Goal: Task Accomplishment & Management: Manage account settings

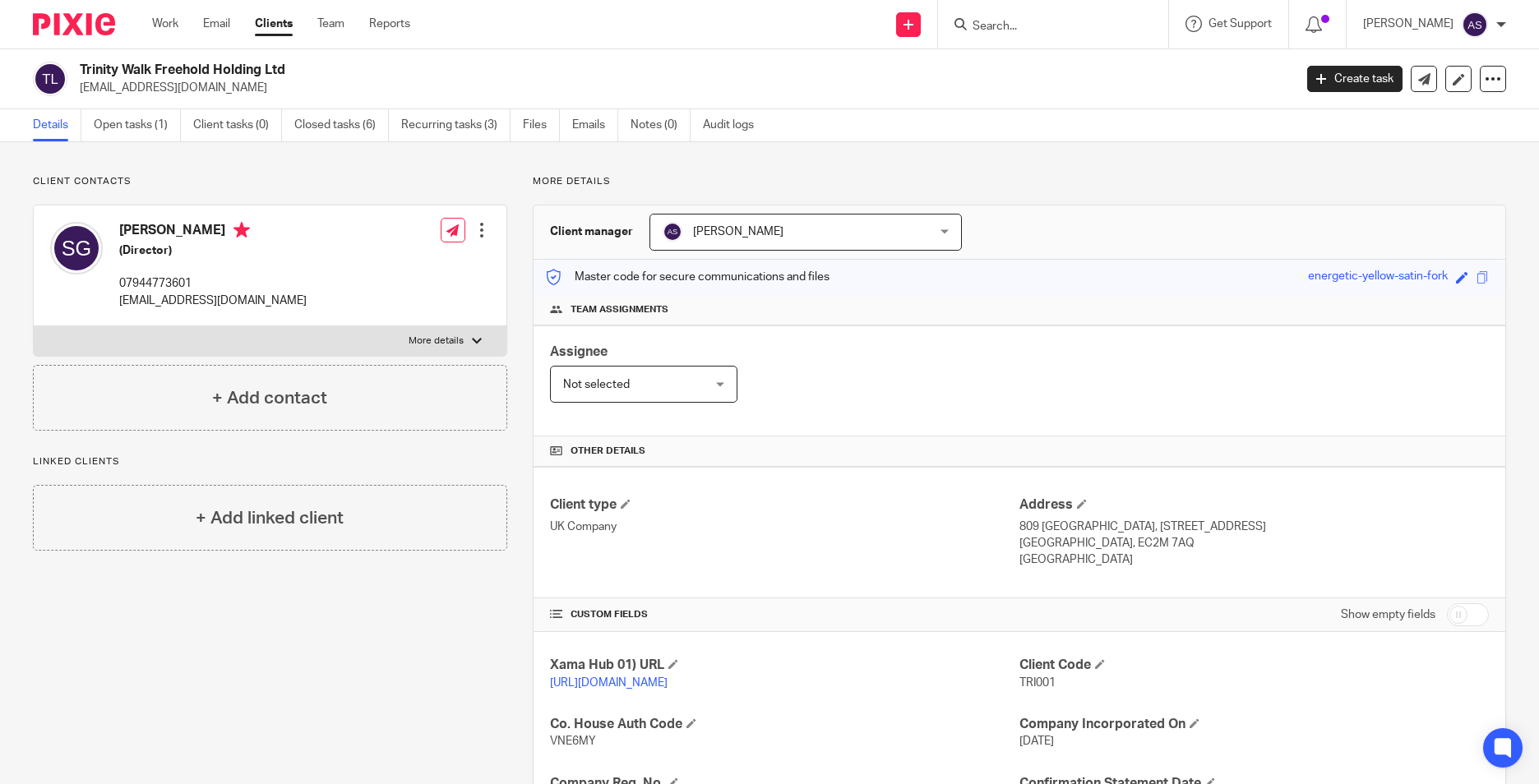
click at [1060, 34] on form at bounding box center [1058, 24] width 175 height 20
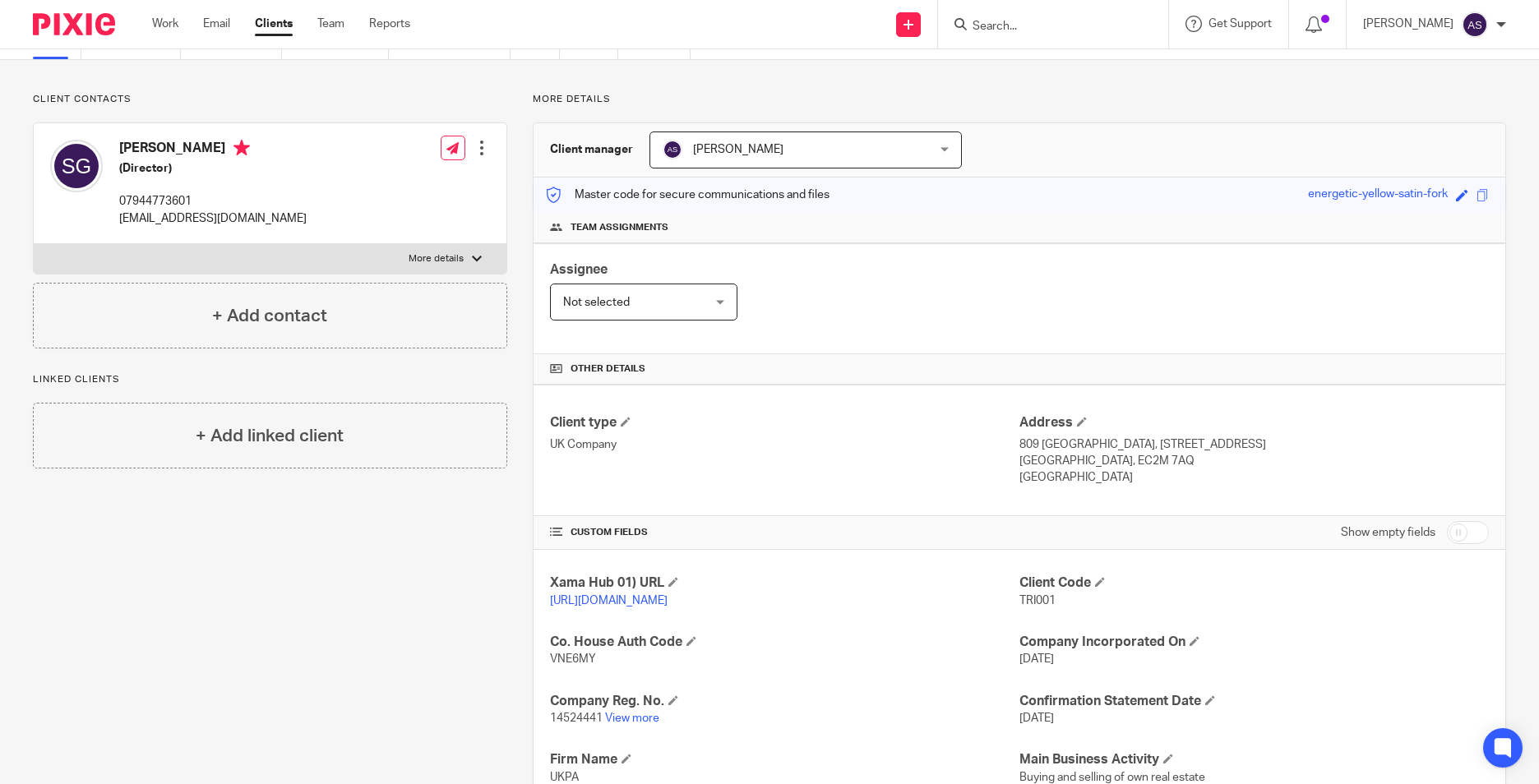
click at [1011, 32] on input "Search" at bounding box center [1044, 26] width 148 height 15
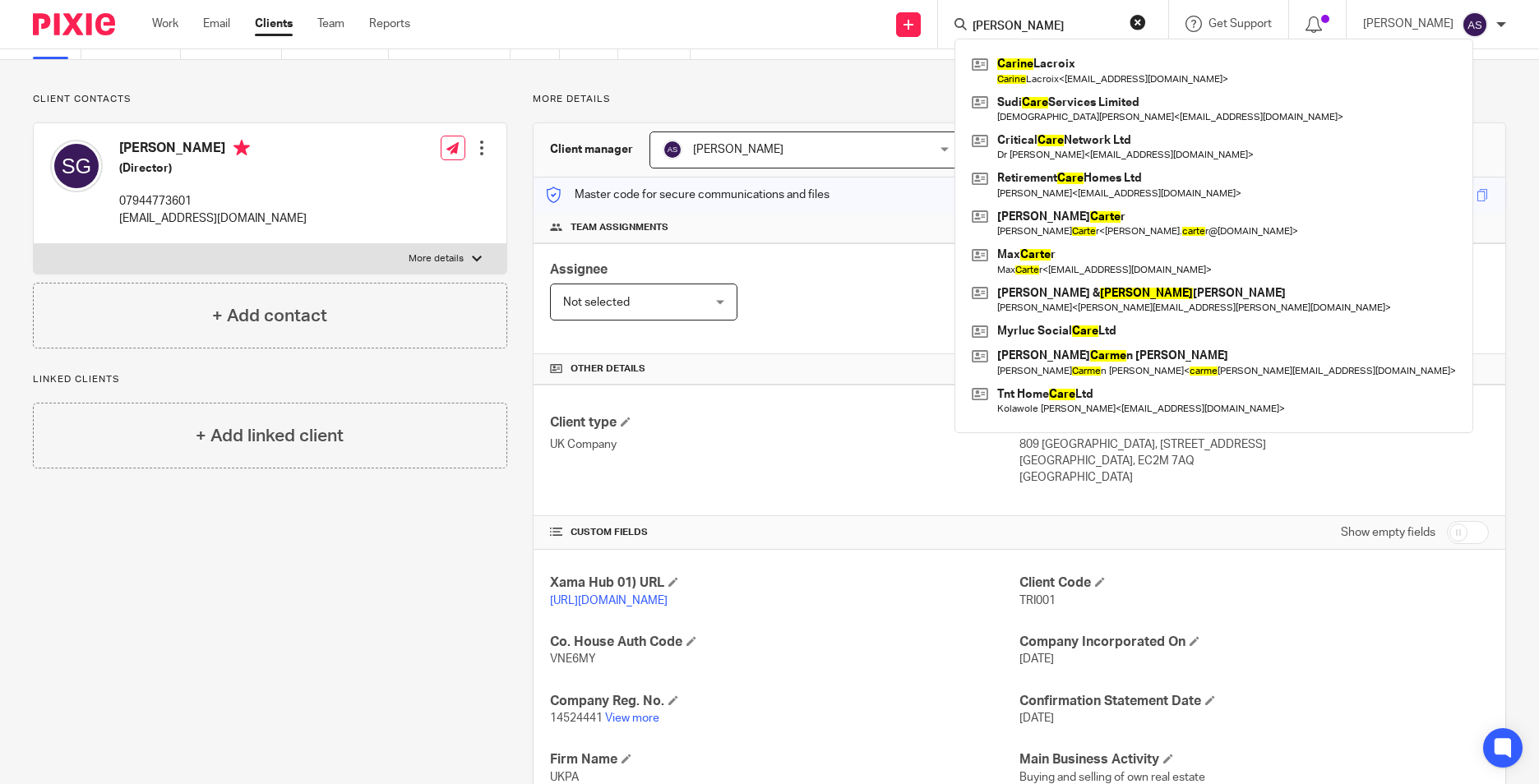
click at [1000, 23] on input "carie" at bounding box center [1044, 26] width 148 height 15
click at [1028, 32] on input "carie" at bounding box center [1044, 26] width 148 height 15
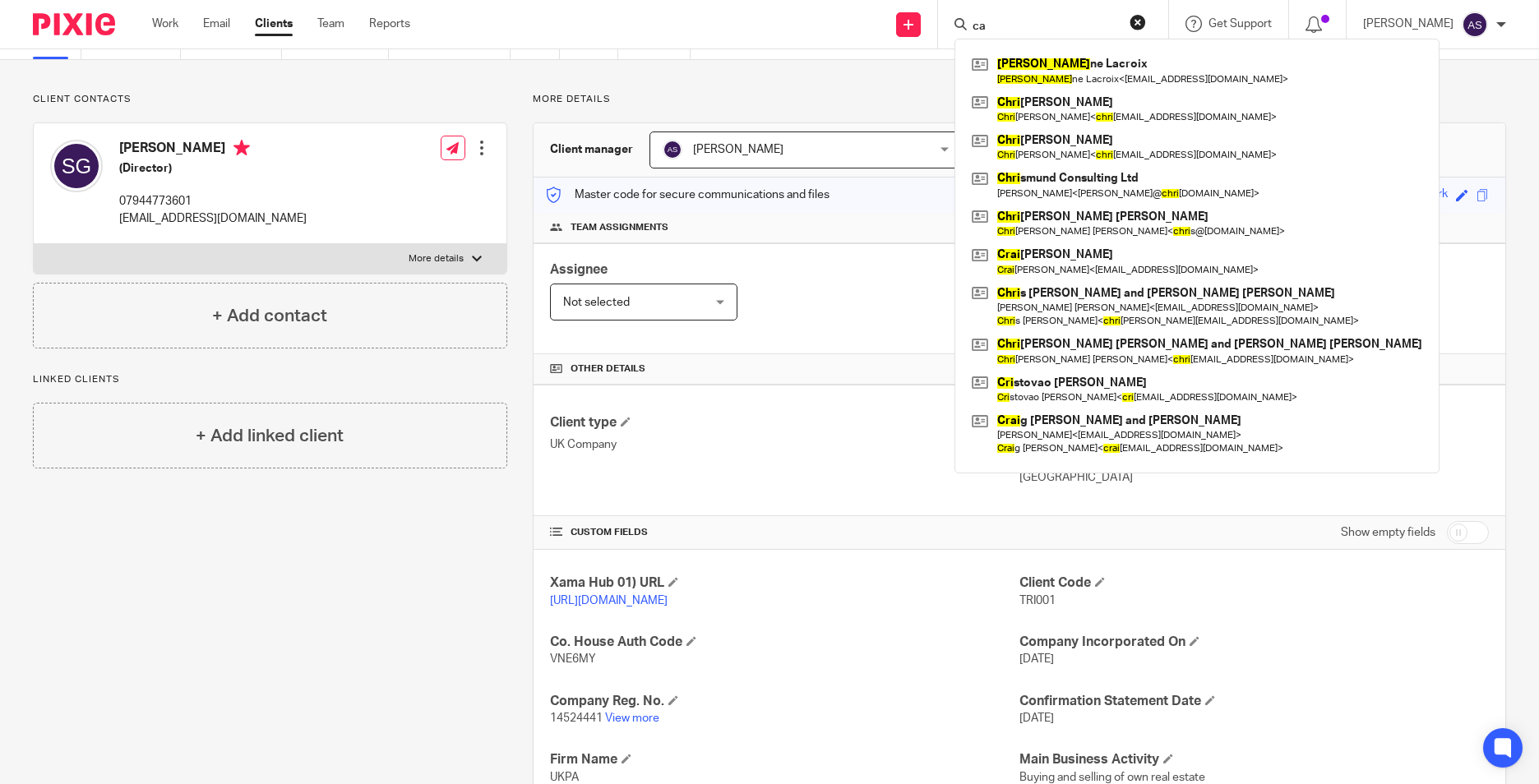
type input "c"
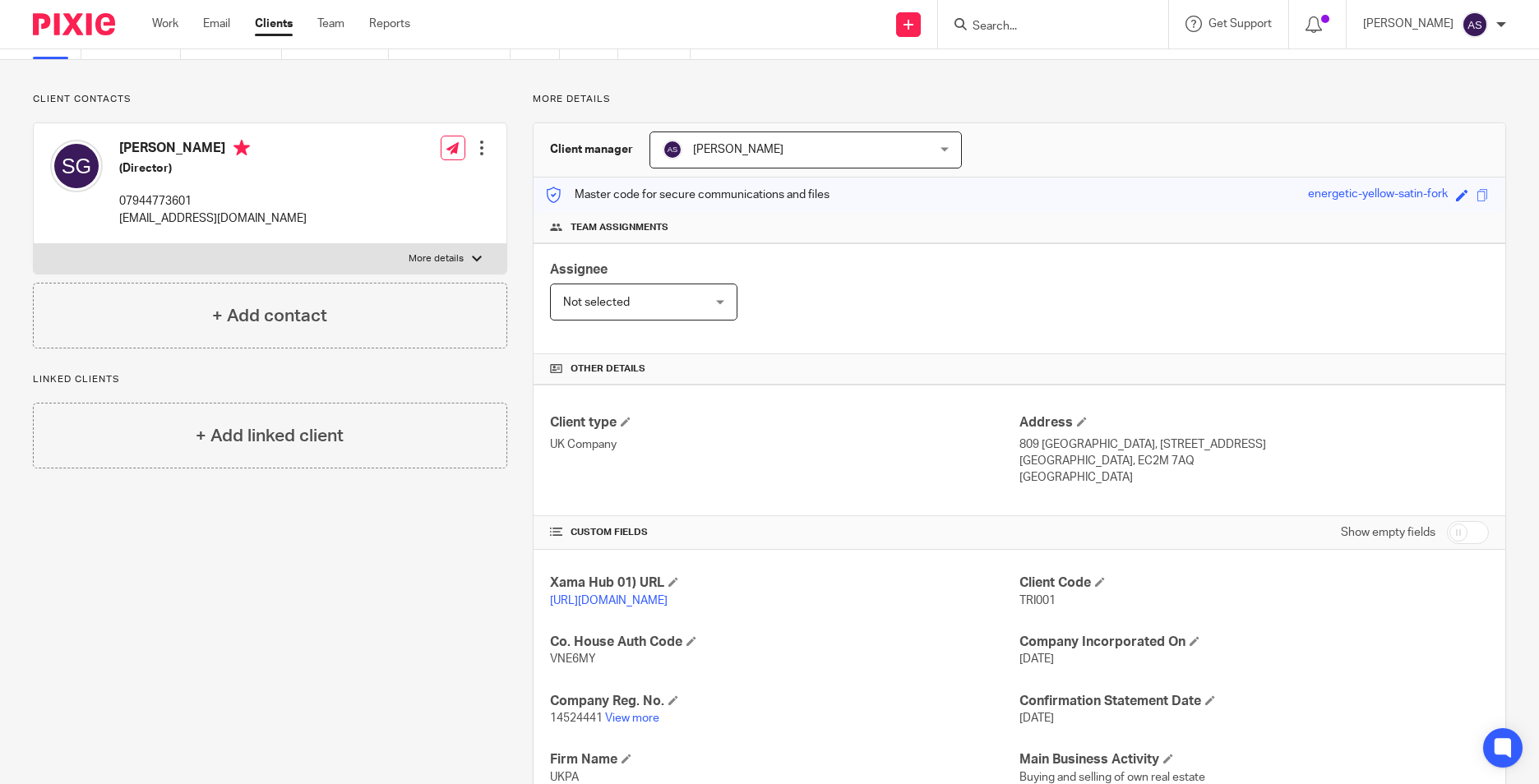
click at [1028, 29] on input "Search" at bounding box center [1044, 26] width 148 height 15
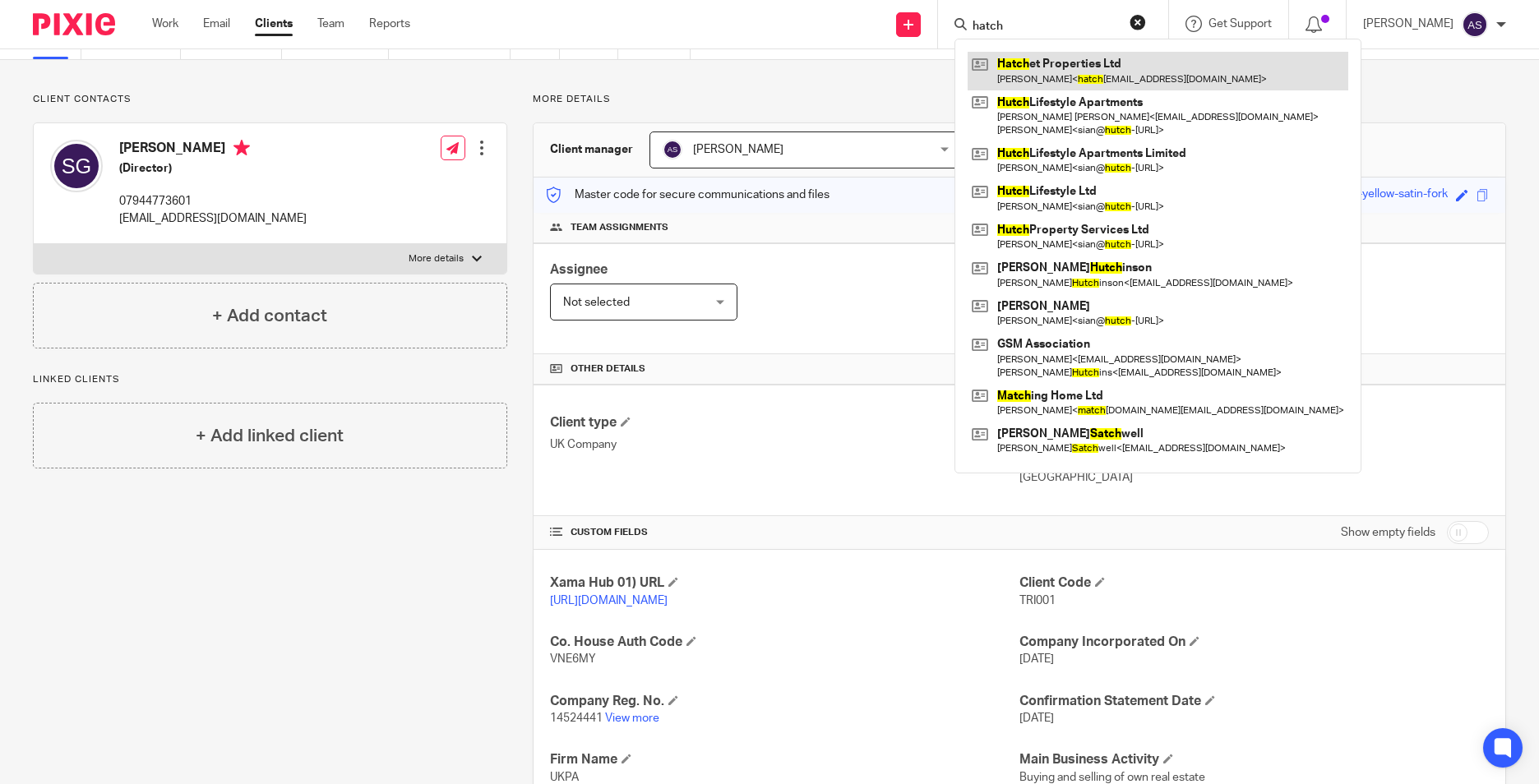
type input "hatch"
click at [1024, 69] on link at bounding box center [1157, 71] width 380 height 38
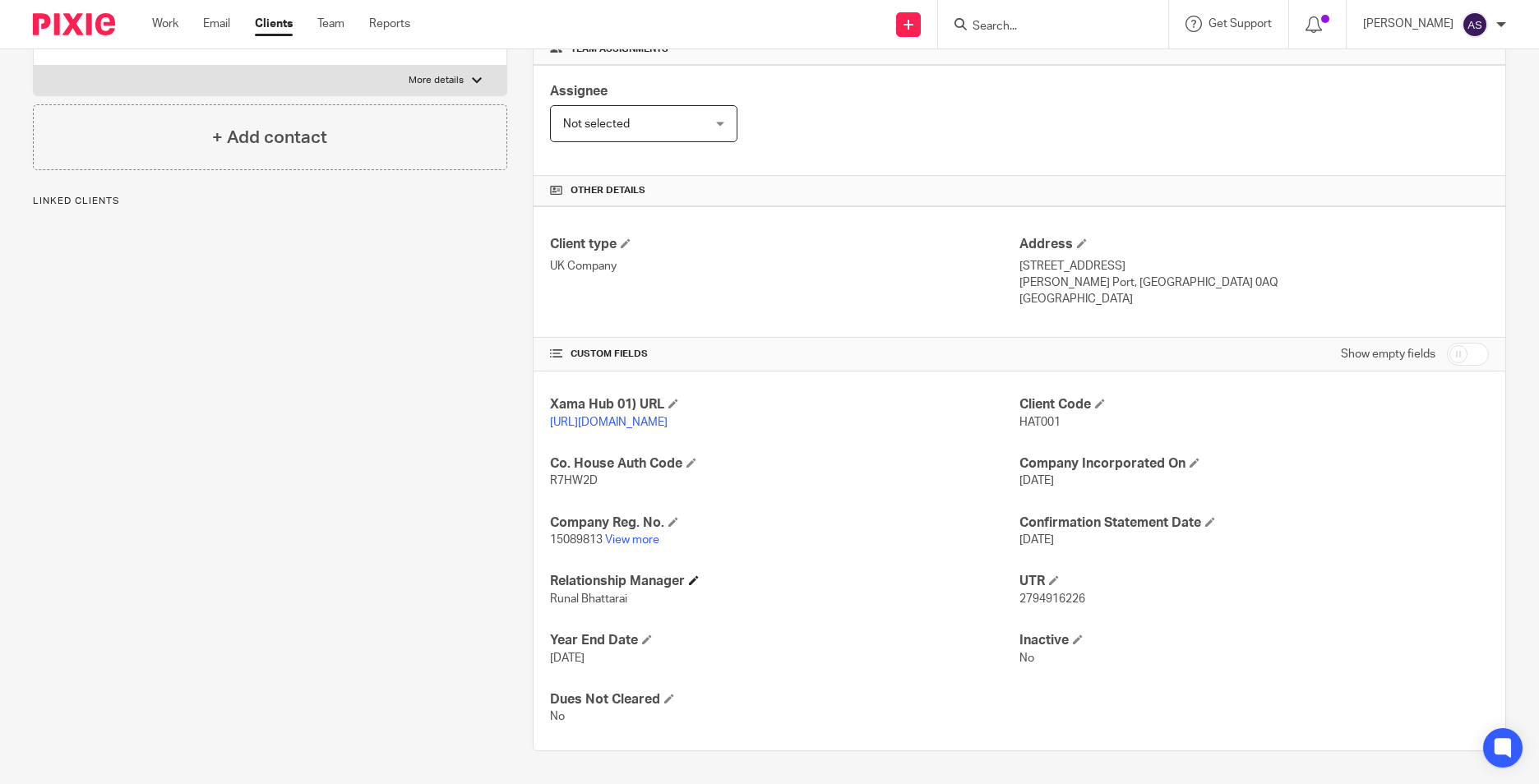
scroll to position [277, 0]
click at [633, 535] on link "View more" at bounding box center [631, 539] width 54 height 11
click at [1007, 35] on div at bounding box center [1053, 24] width 230 height 49
click at [1013, 31] on input "Search" at bounding box center [1044, 26] width 148 height 15
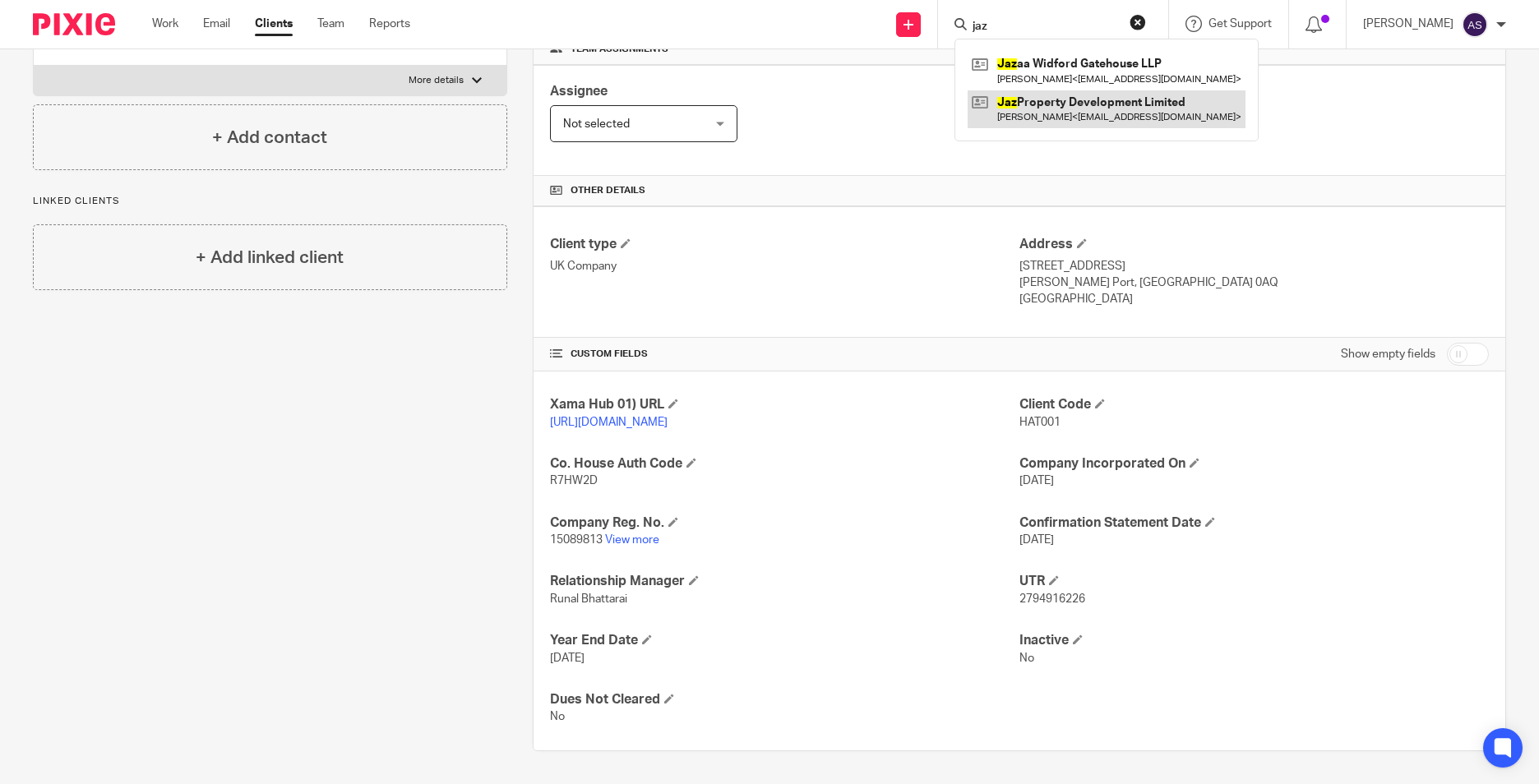
type input "jaz"
click at [1123, 97] on link at bounding box center [1106, 109] width 278 height 38
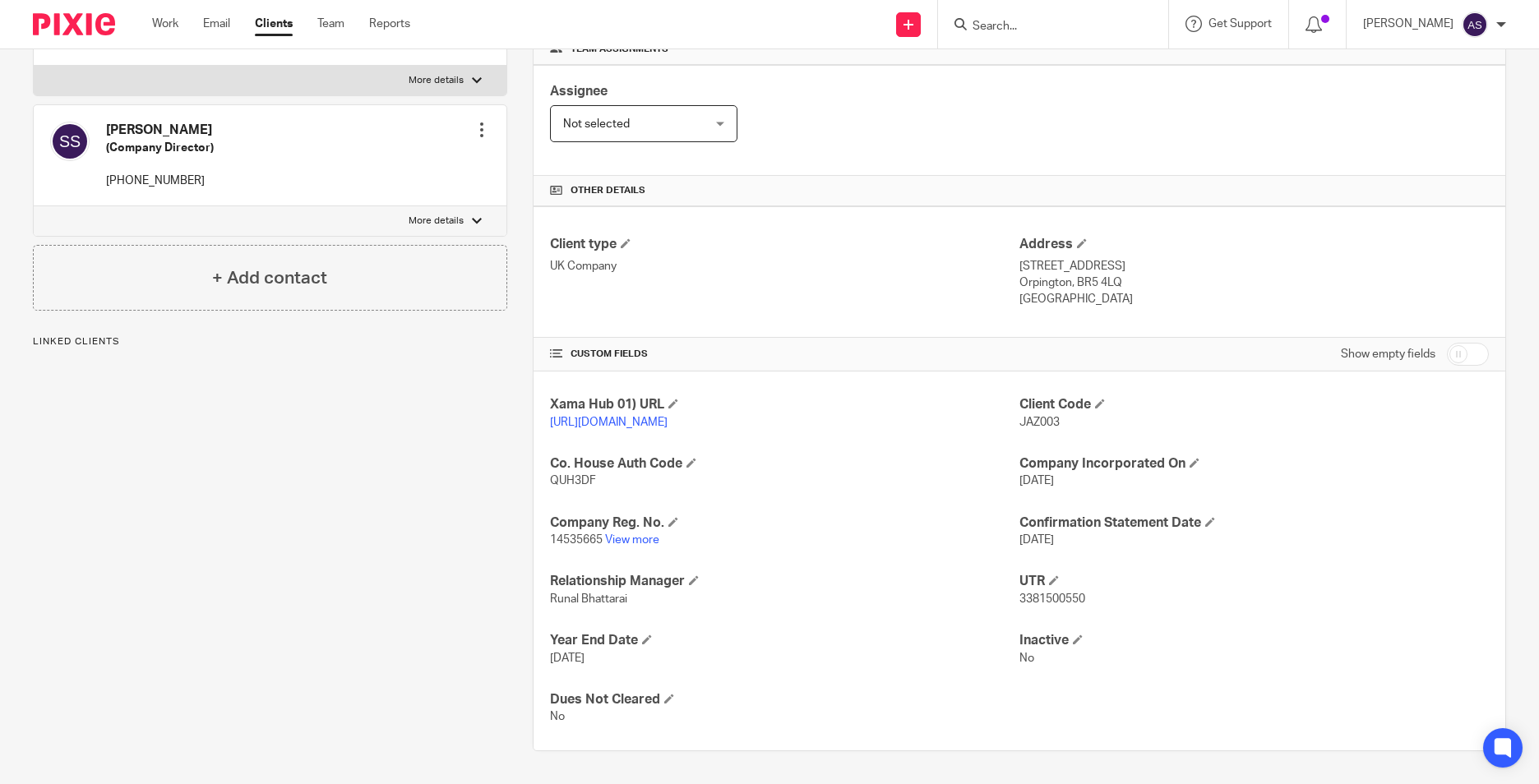
scroll to position [277, 0]
click at [612, 537] on link "View more" at bounding box center [631, 539] width 54 height 11
click at [1000, 26] on input "Search" at bounding box center [1044, 26] width 148 height 15
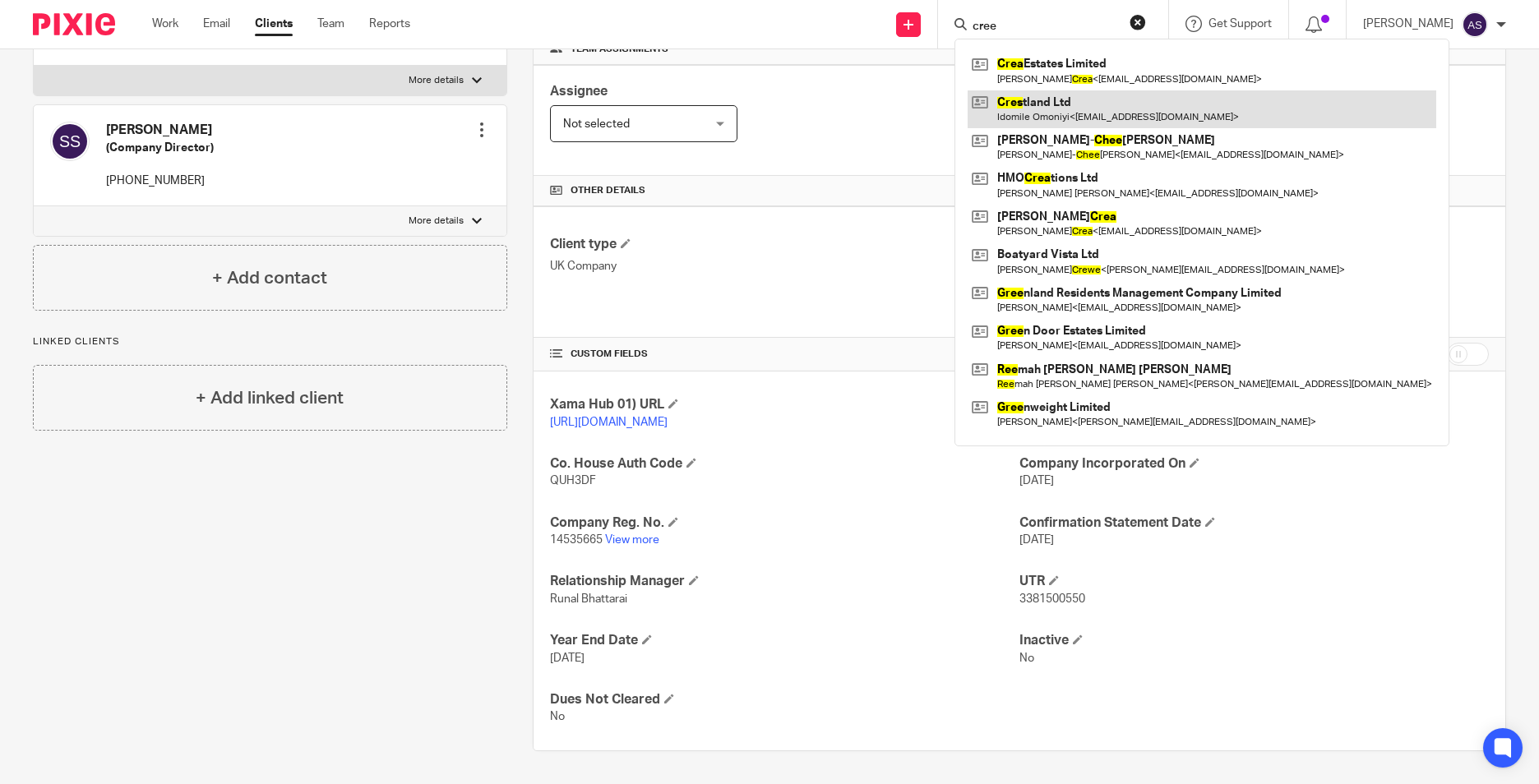
type input "cree"
click at [1023, 100] on link at bounding box center [1201, 109] width 468 height 38
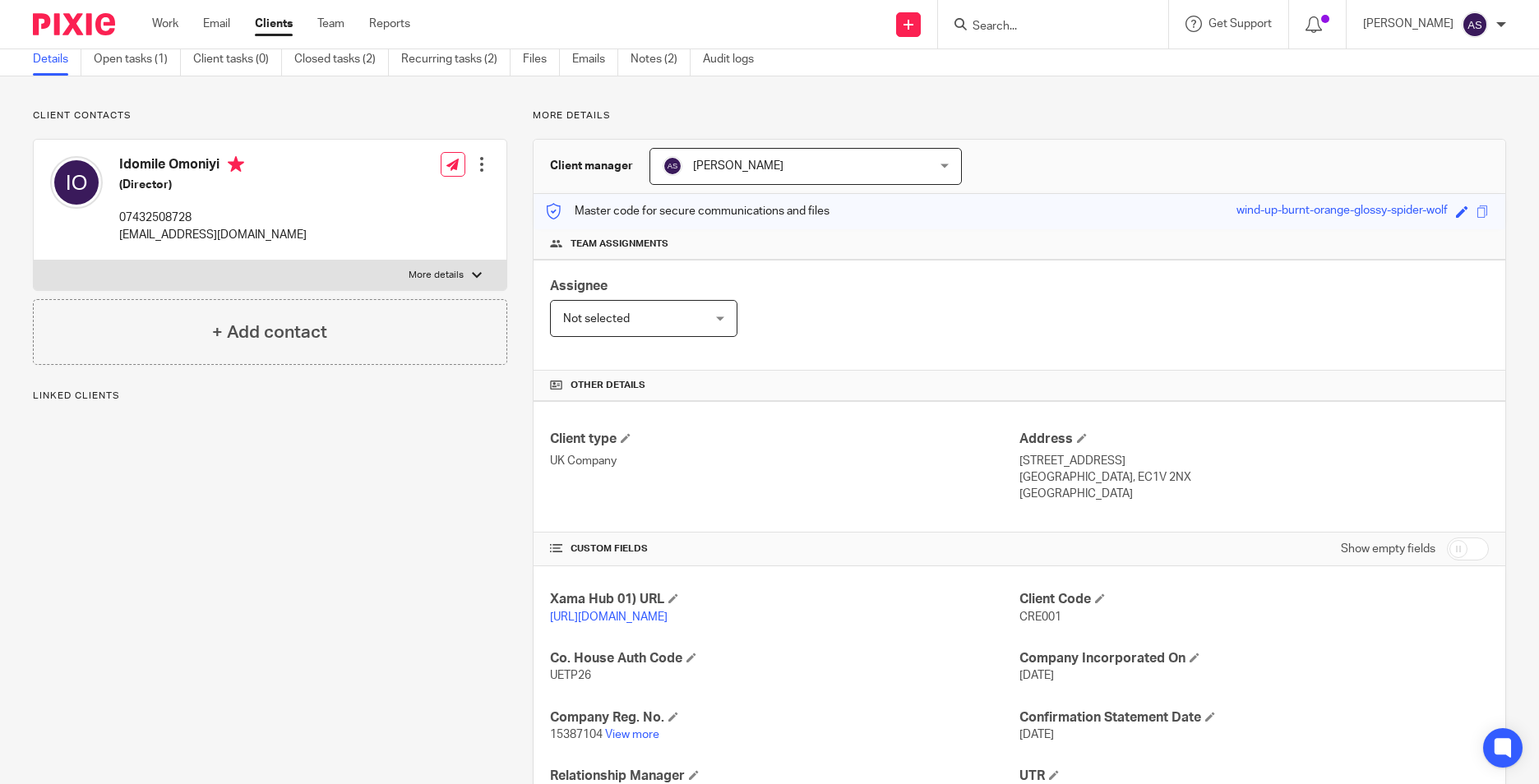
scroll to position [164, 0]
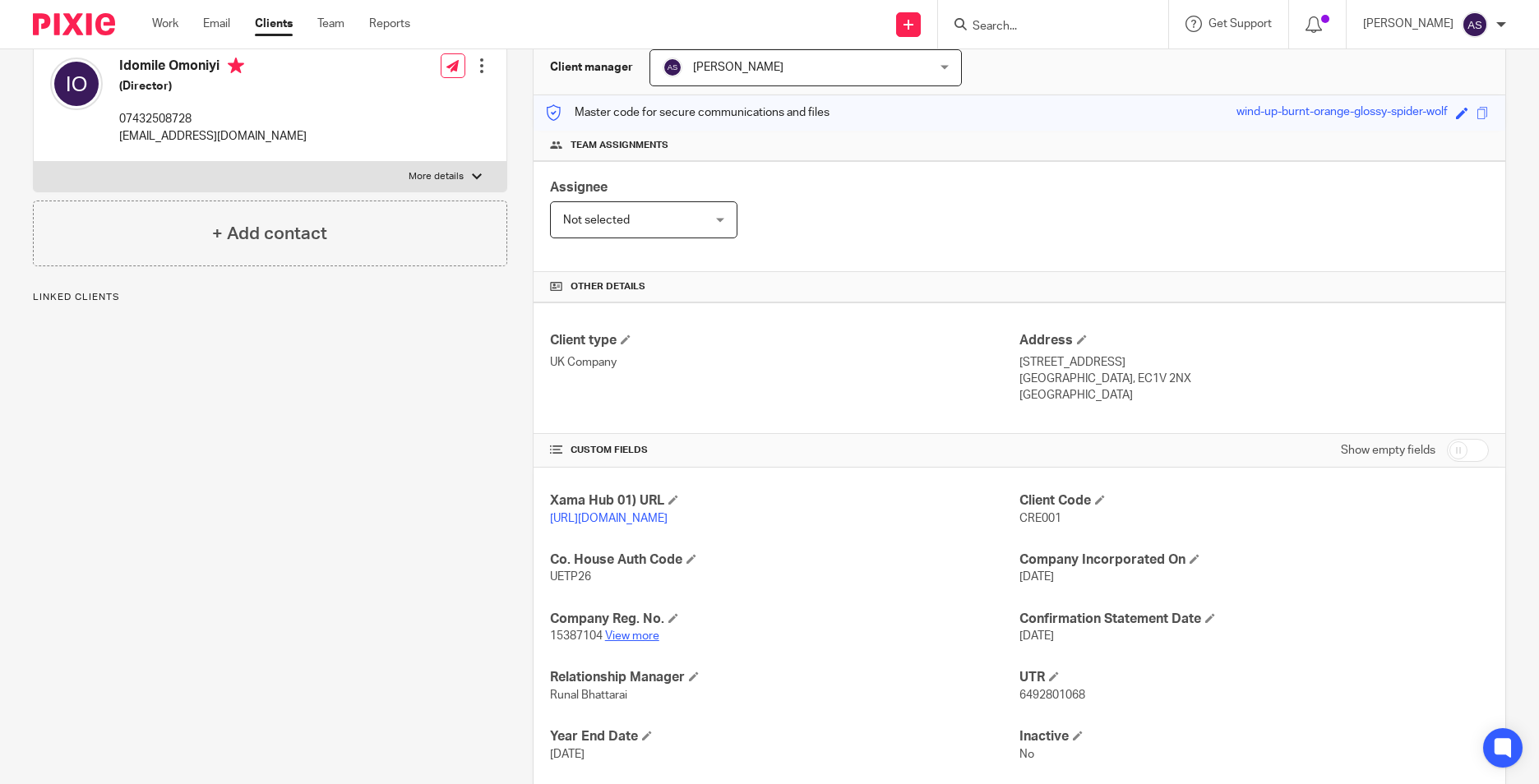
click at [626, 641] on link "View more" at bounding box center [631, 635] width 54 height 11
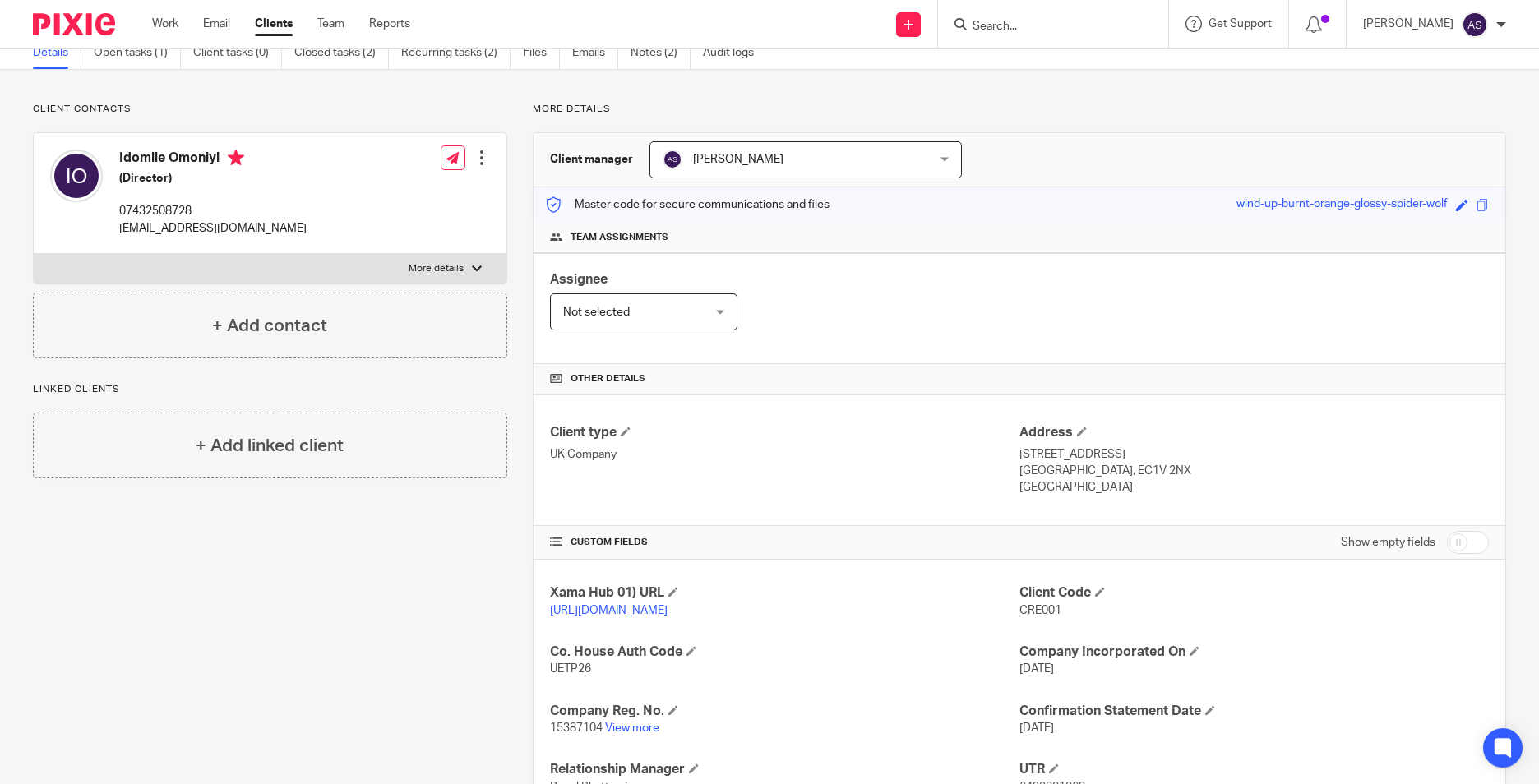
scroll to position [0, 0]
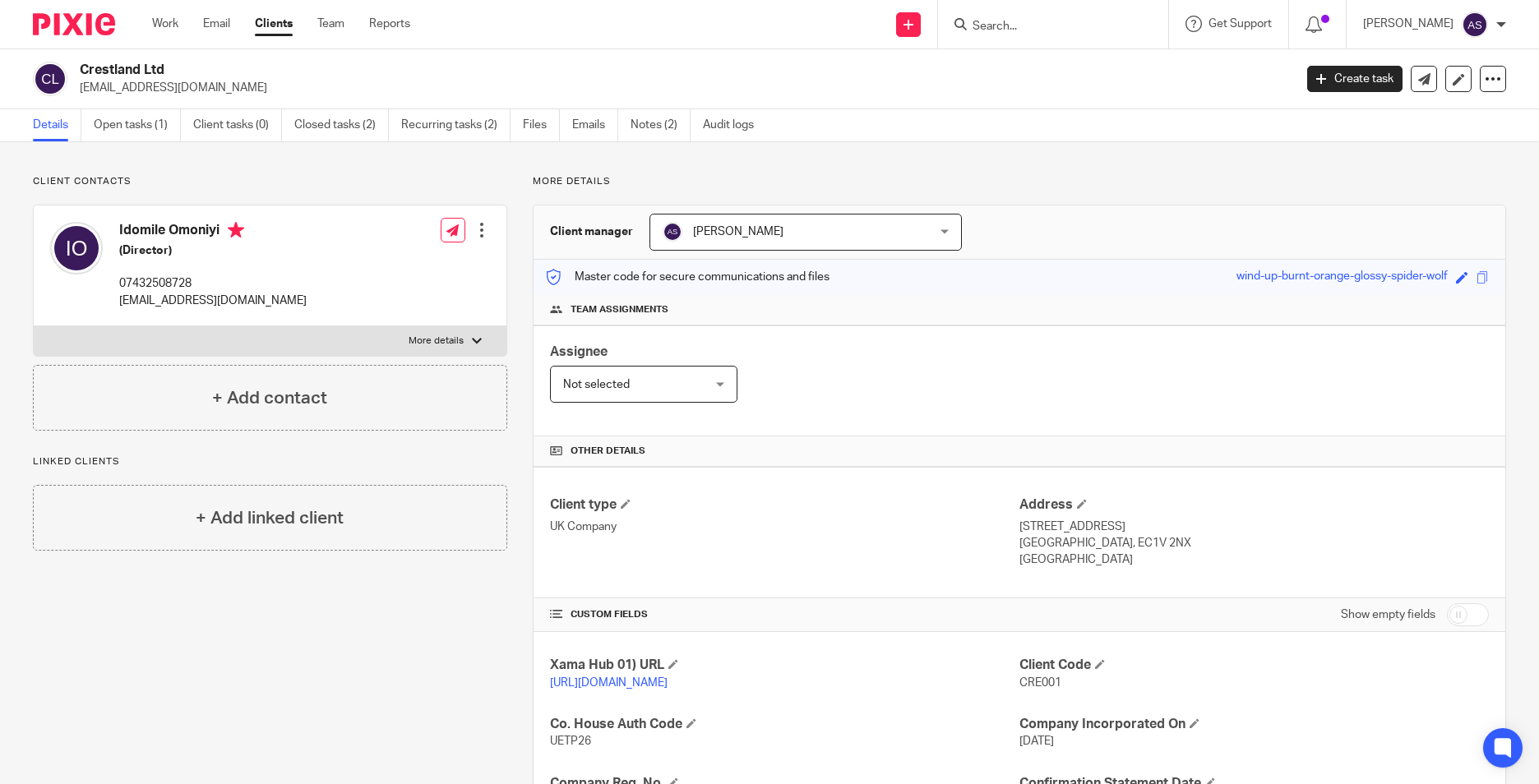
click at [1002, 21] on input "Search" at bounding box center [1044, 26] width 148 height 15
type input "avalta"
click at [1049, 72] on link at bounding box center [1105, 71] width 275 height 38
click at [124, 122] on link "Open tasks (1)" at bounding box center [138, 126] width 87 height 32
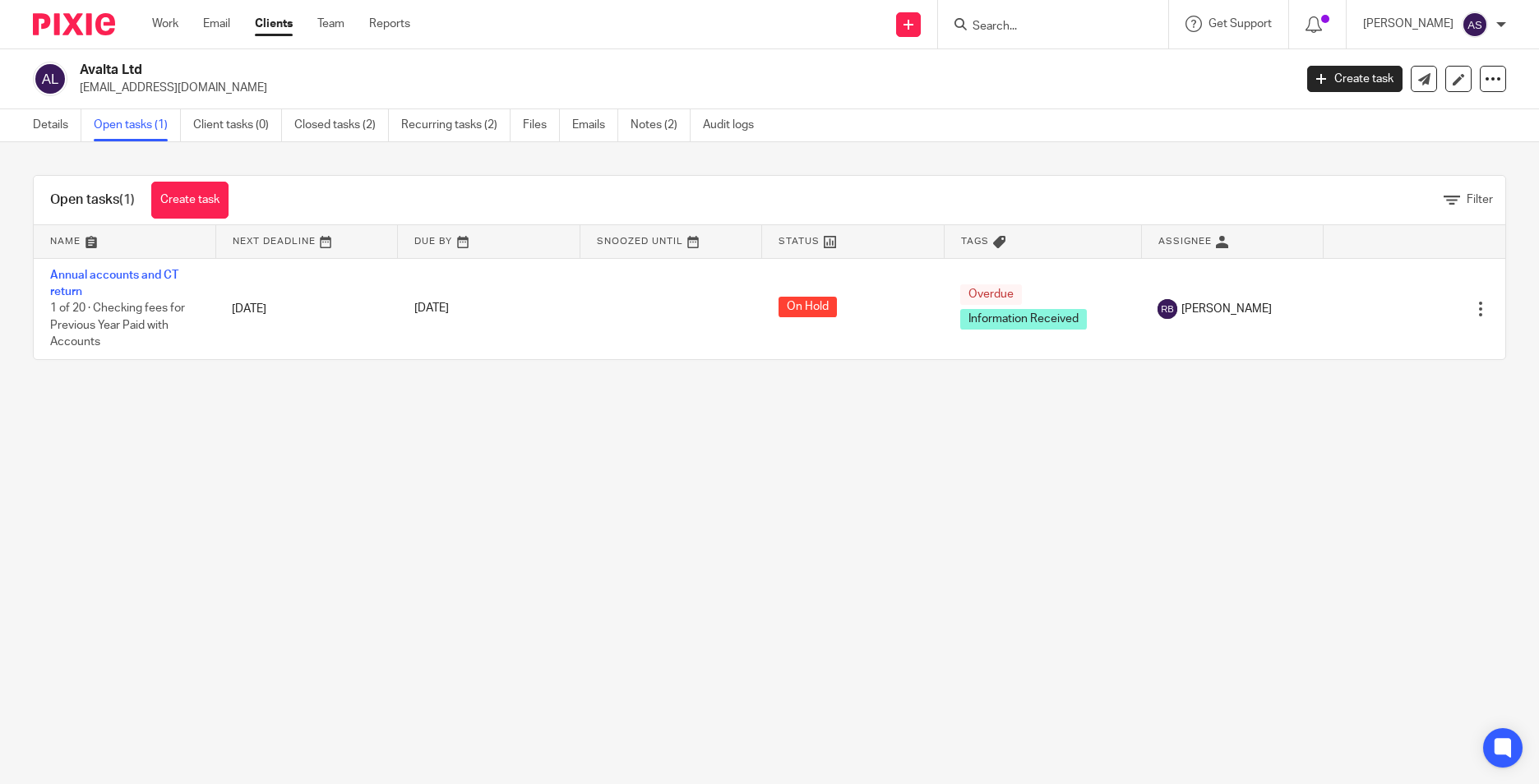
click at [1019, 26] on input "Search" at bounding box center [1044, 26] width 148 height 15
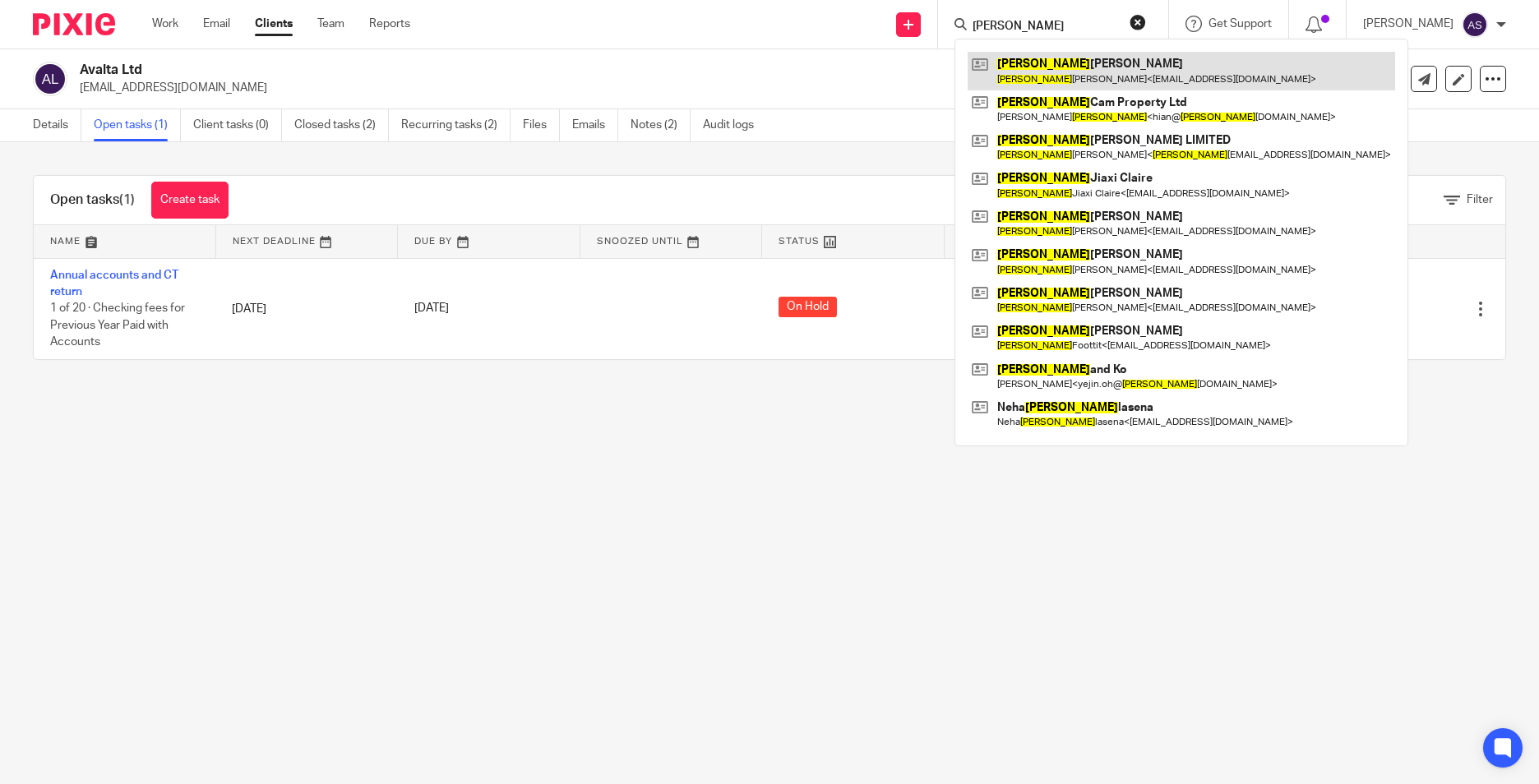
type input "lee"
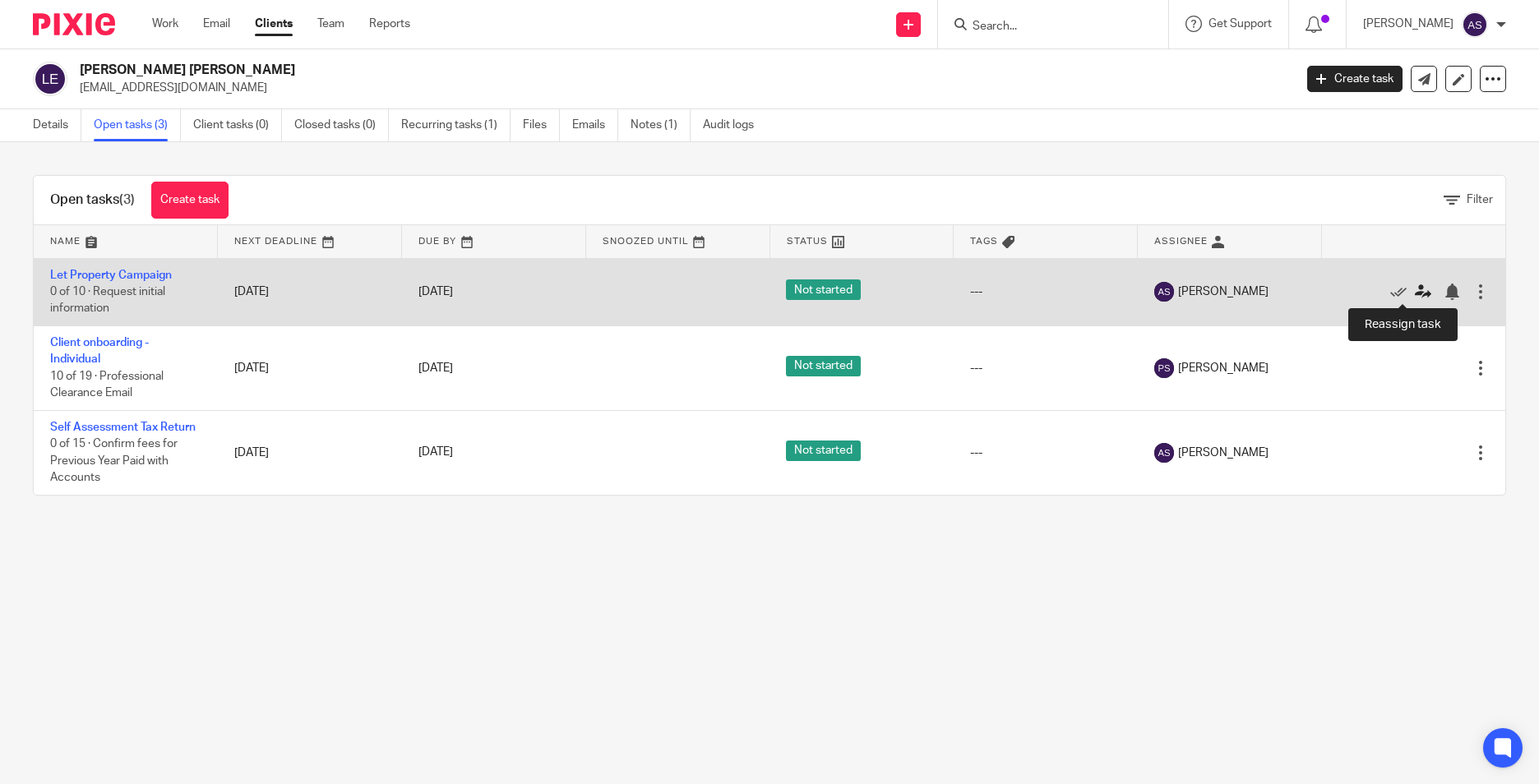
click at [1415, 295] on link at bounding box center [1427, 291] width 25 height 16
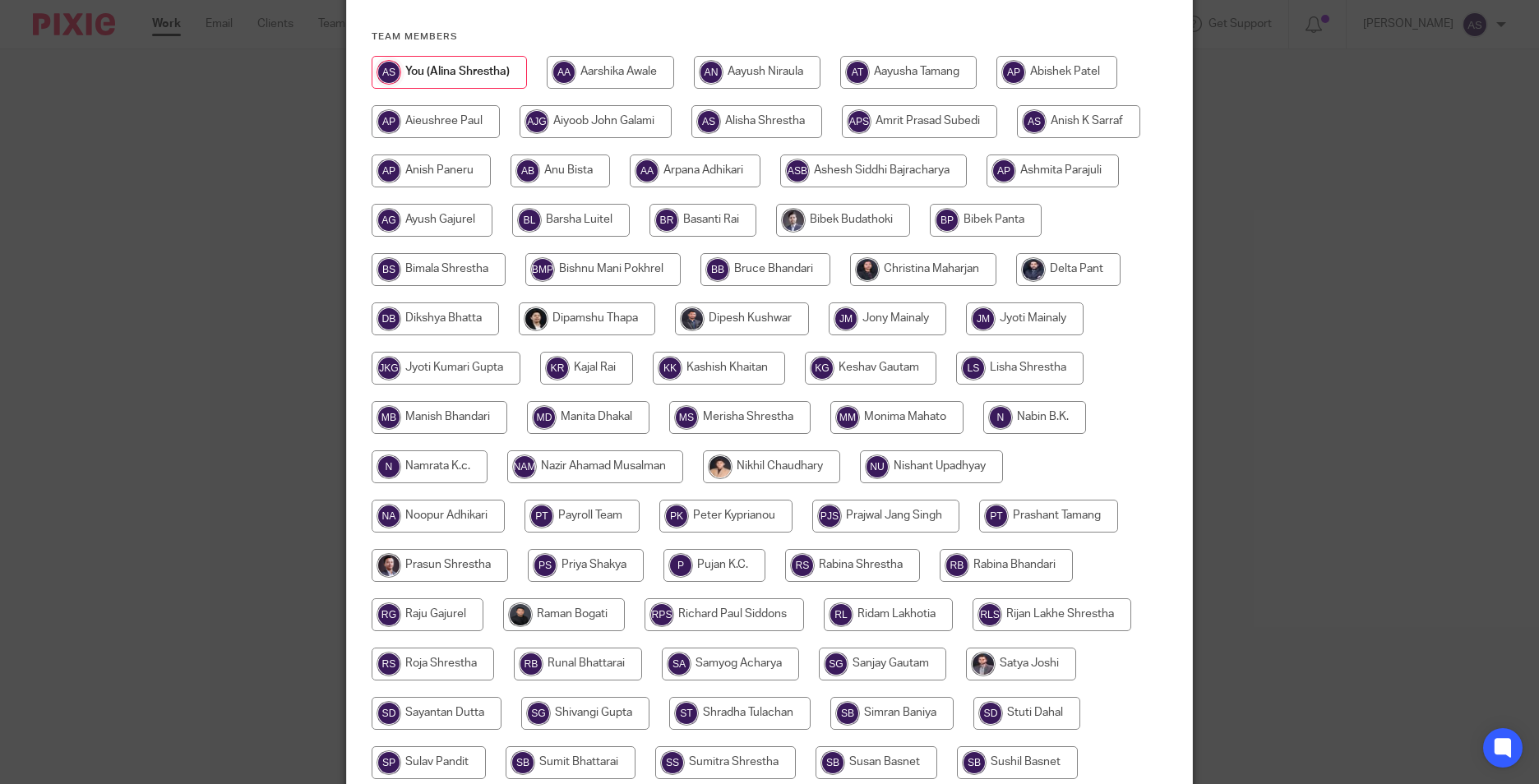
scroll to position [164, 0]
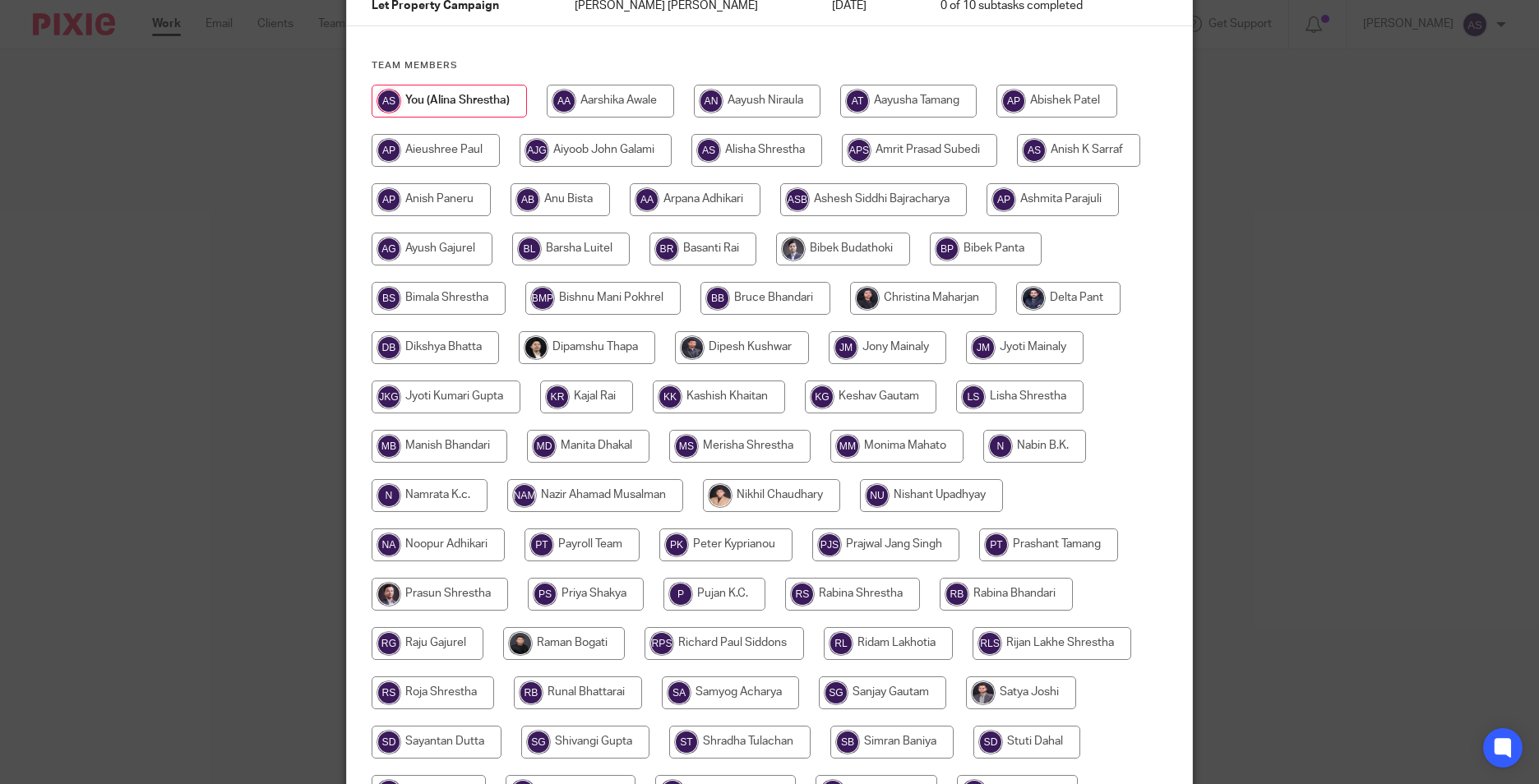
click at [583, 251] on input "radio" at bounding box center [571, 249] width 118 height 32
radio input "true"
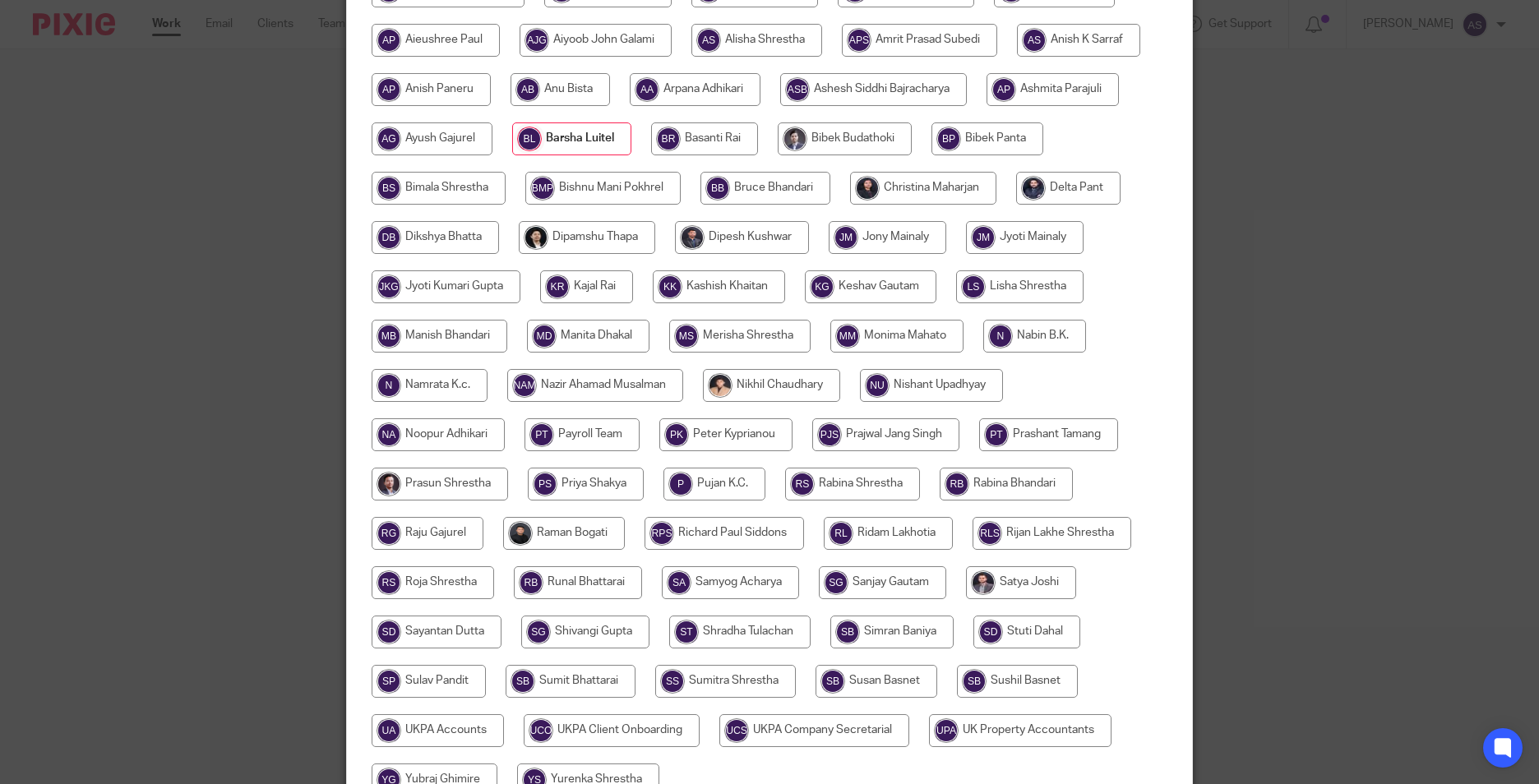
scroll to position [439, 0]
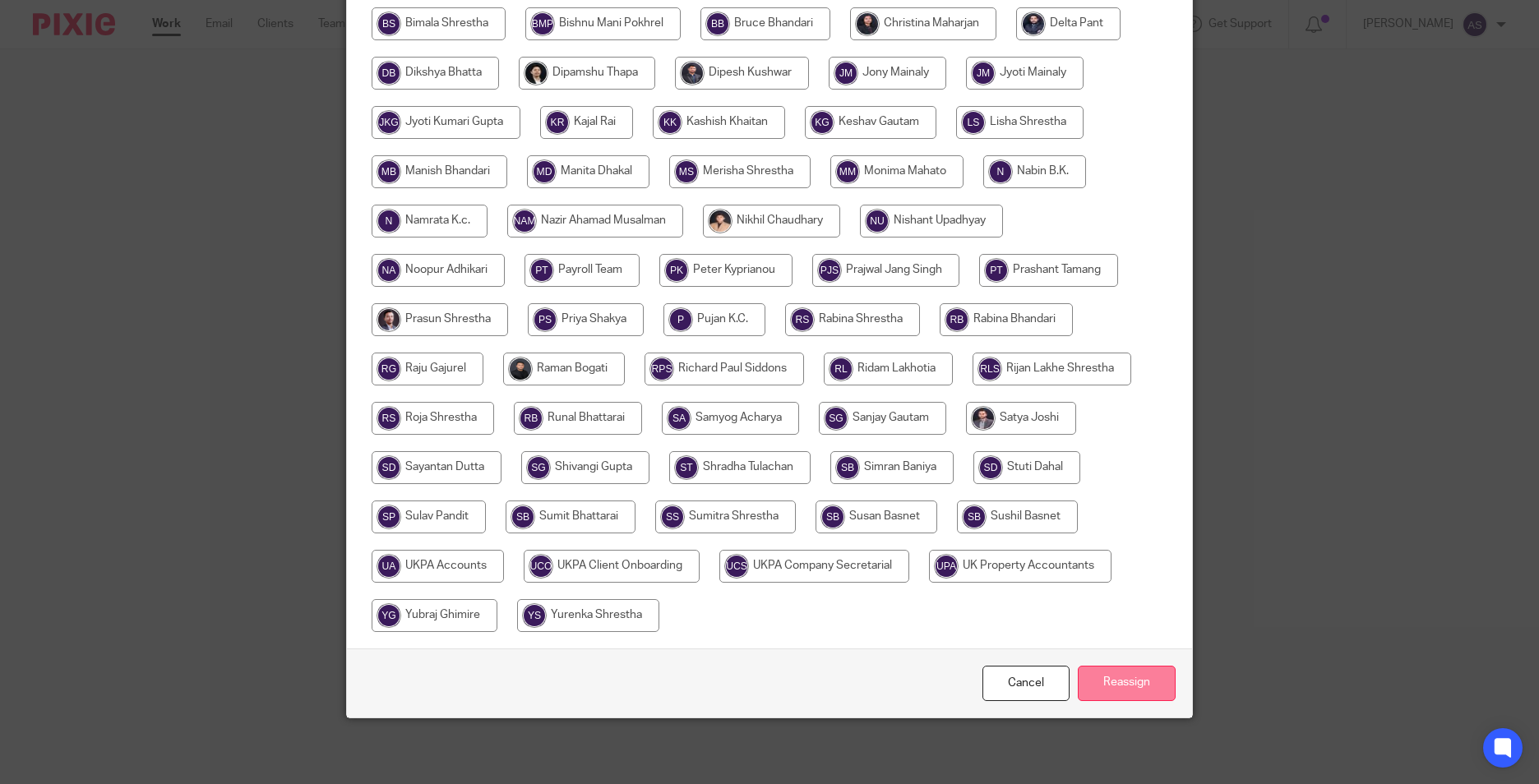
click at [1119, 677] on input "Reassign" at bounding box center [1126, 682] width 97 height 35
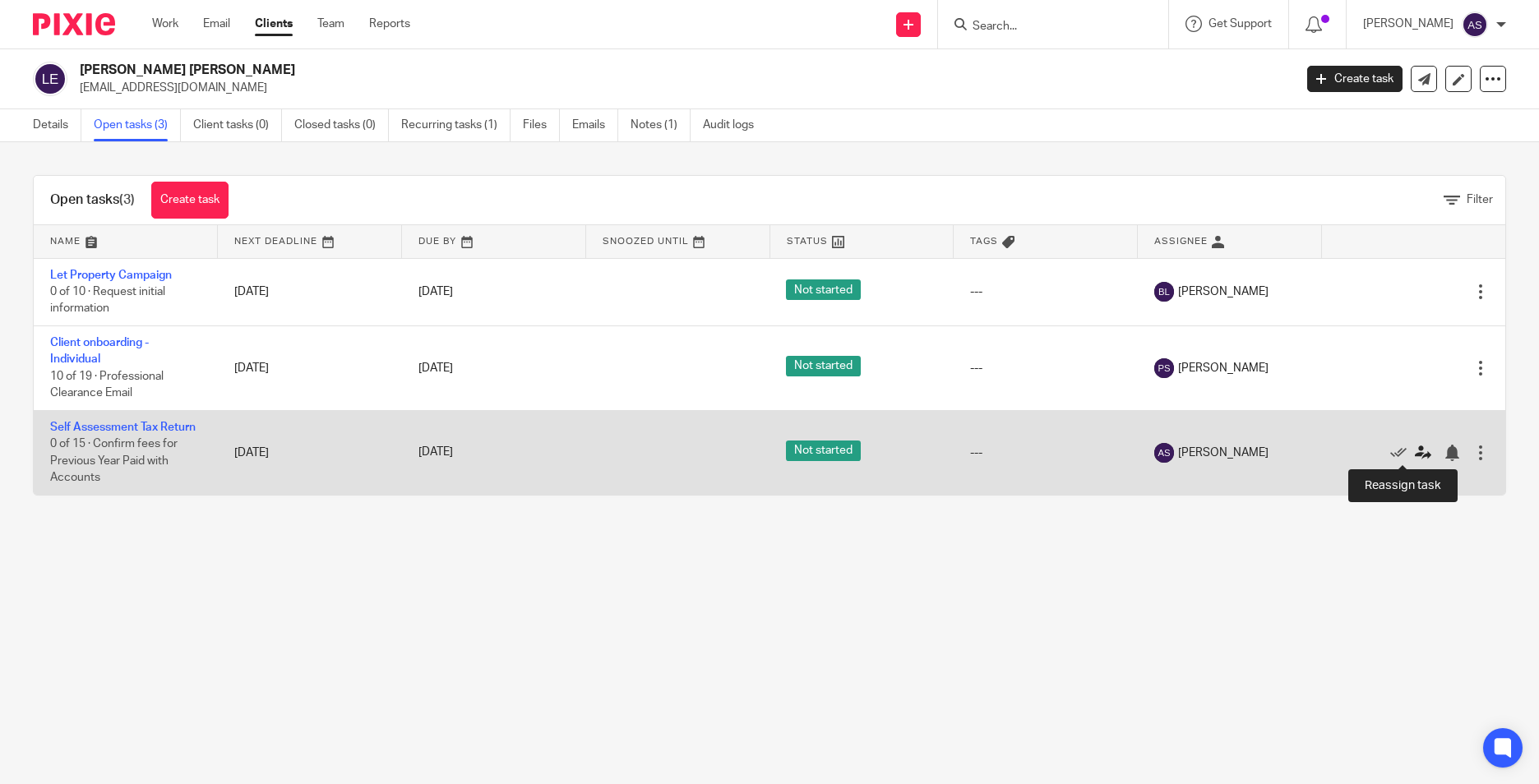
click at [1415, 448] on icon at bounding box center [1423, 452] width 16 height 16
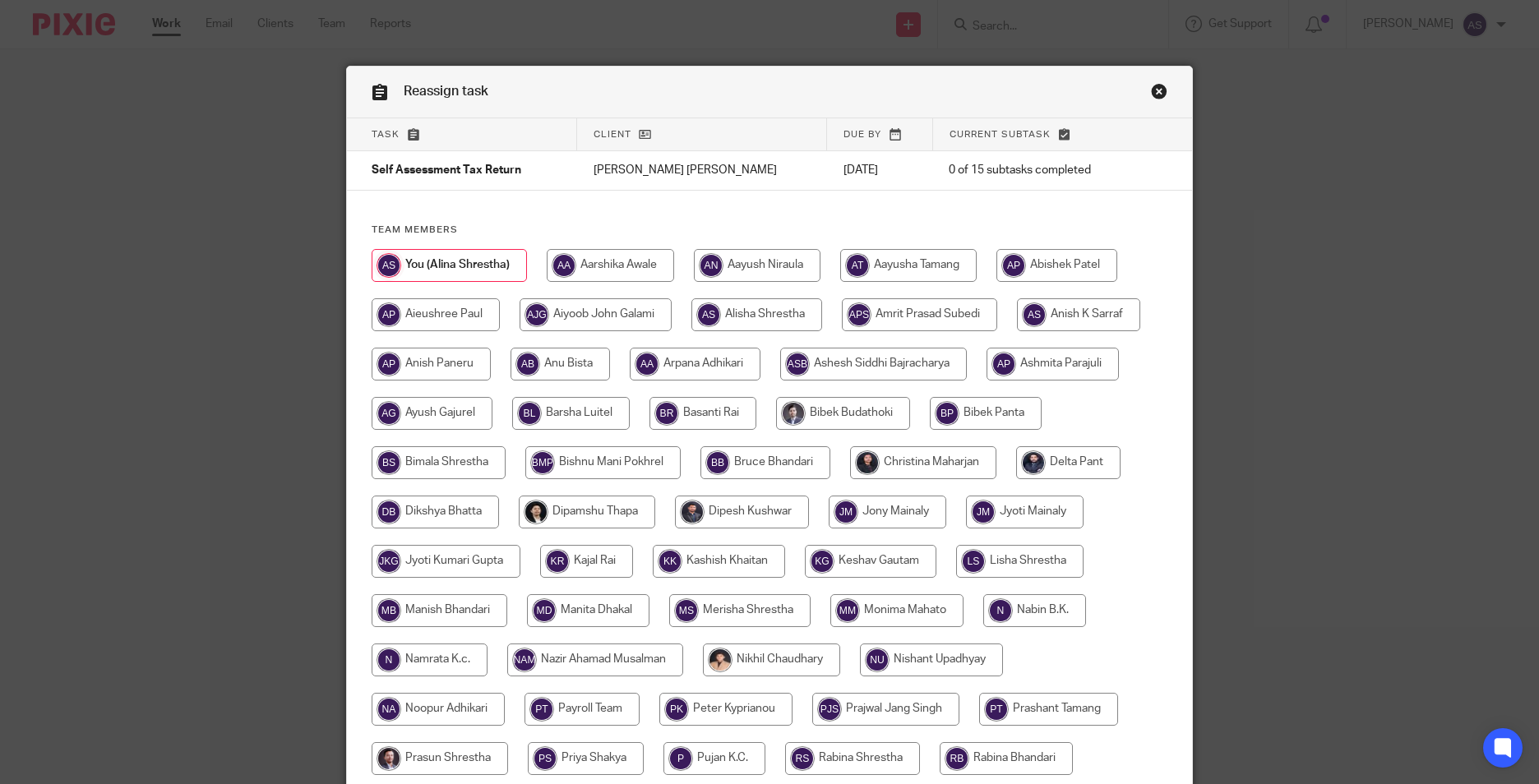
click at [611, 408] on input "radio" at bounding box center [571, 413] width 118 height 32
radio input "true"
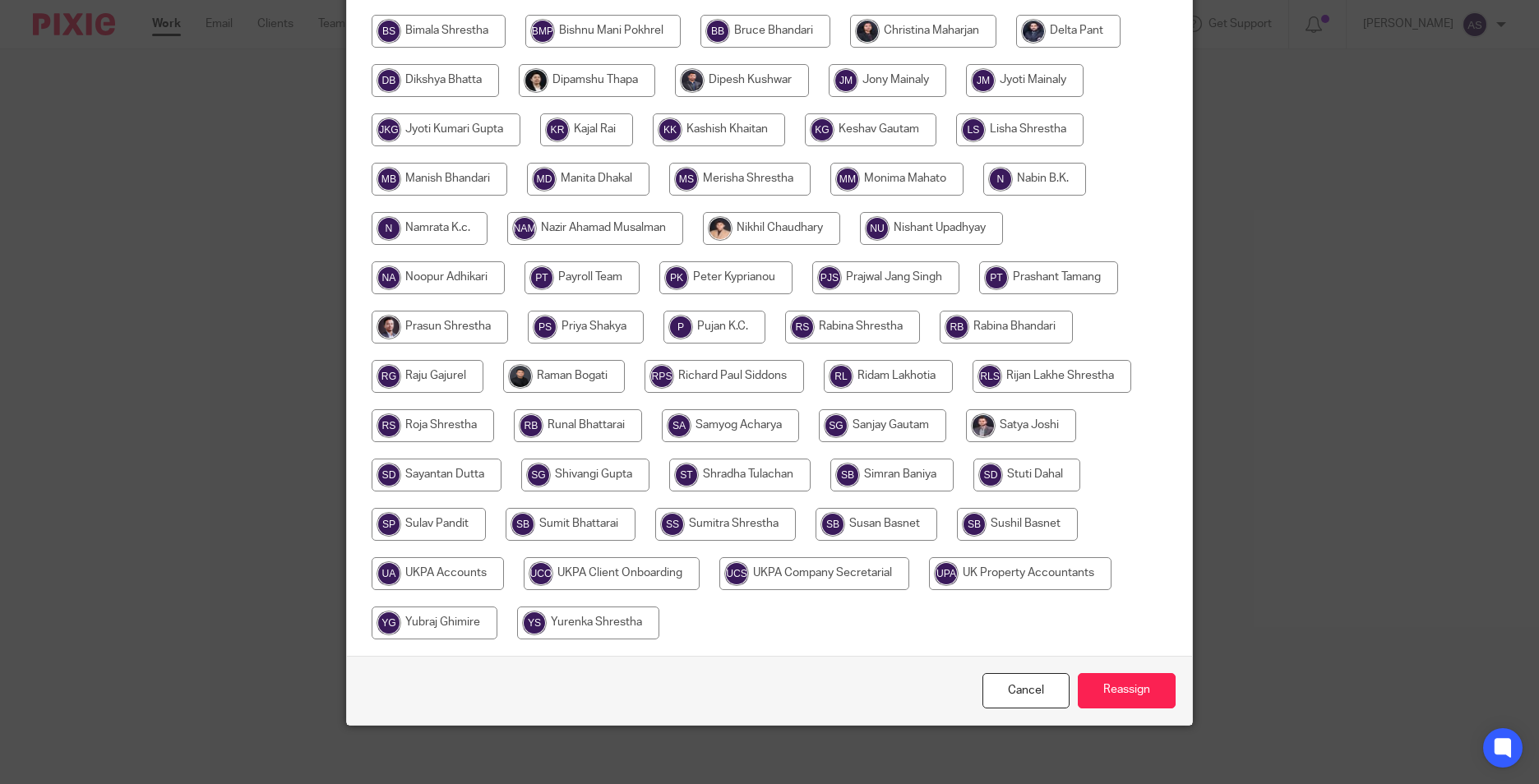
scroll to position [439, 0]
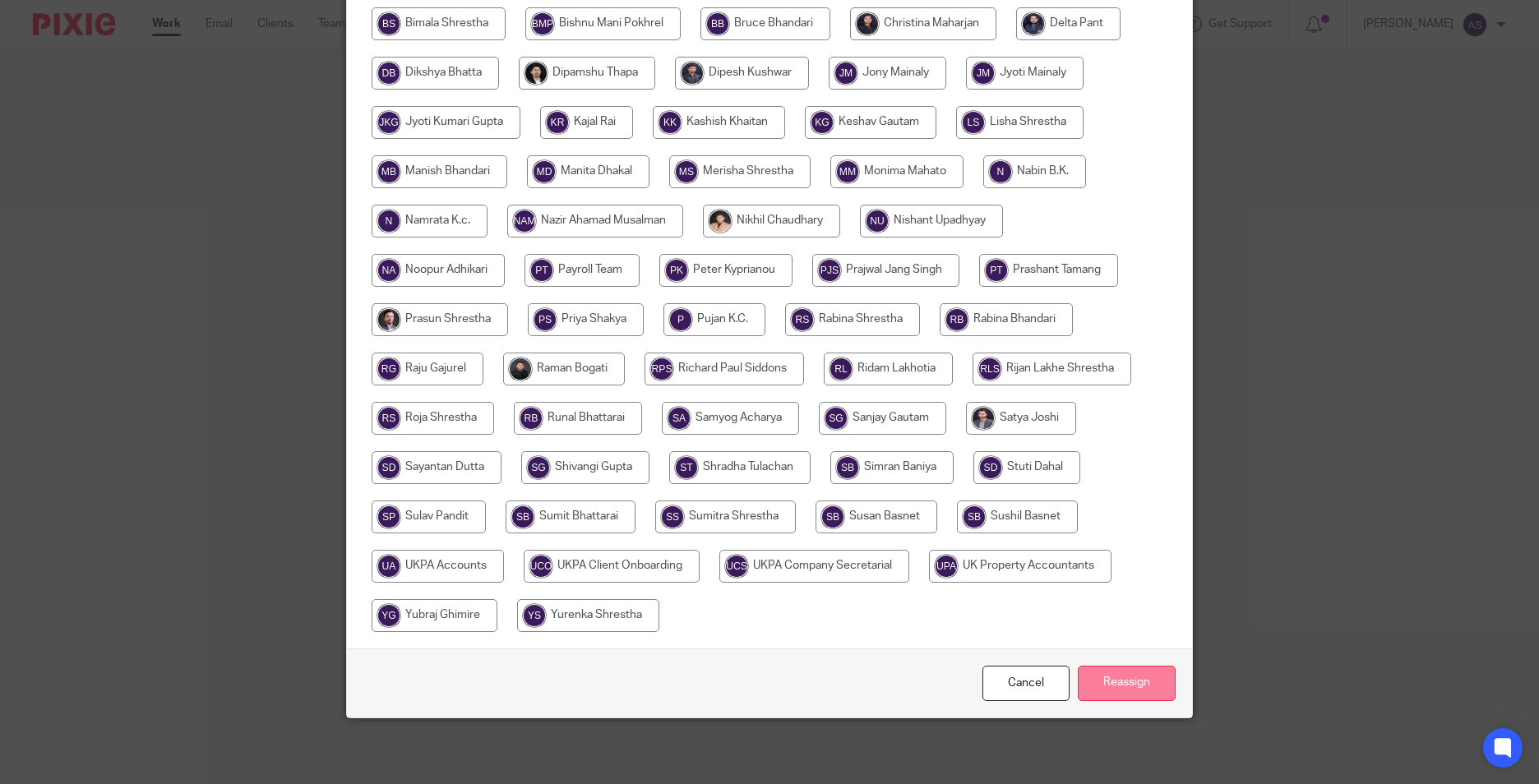
click at [1095, 670] on input "Reassign" at bounding box center [1126, 682] width 97 height 35
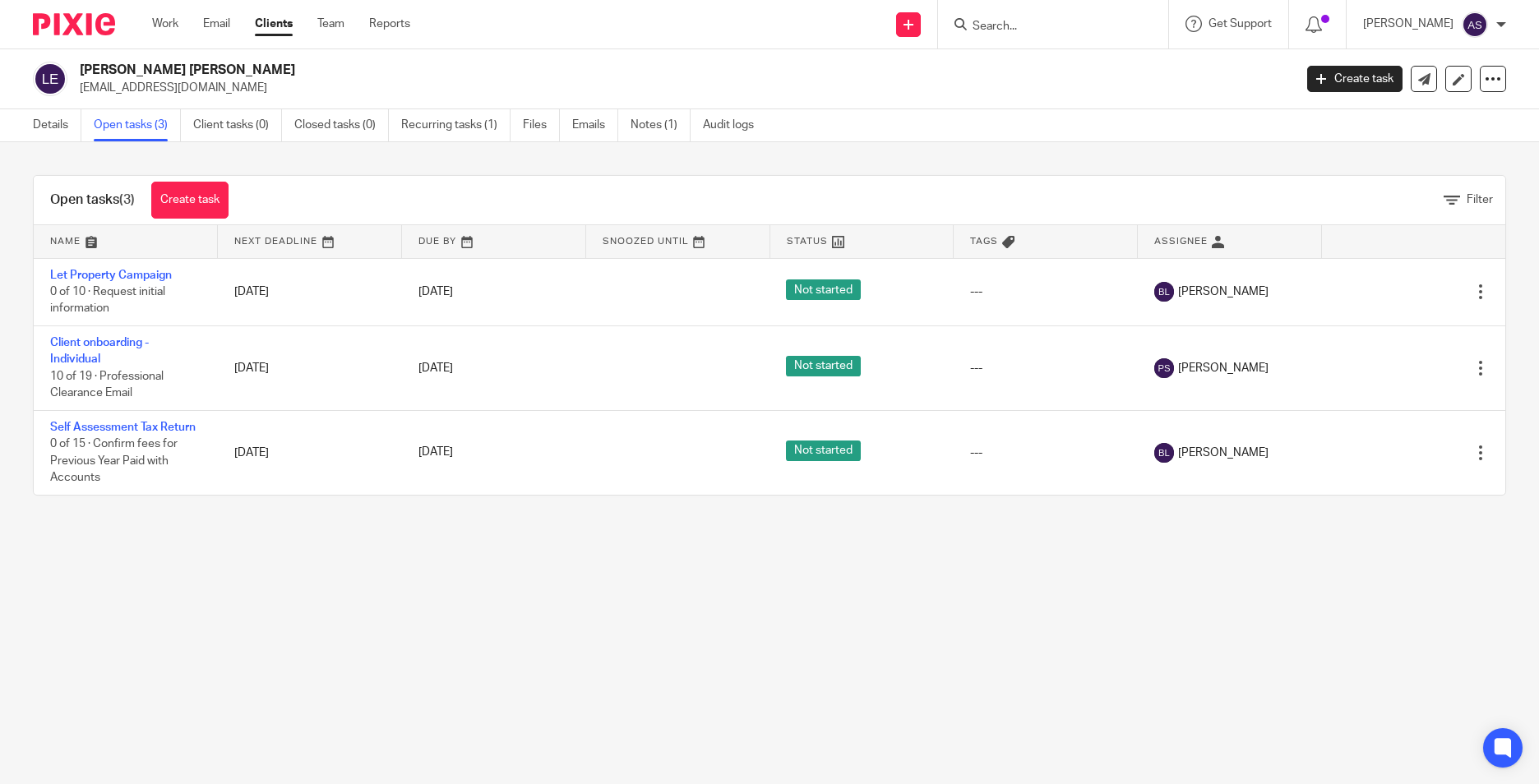
click at [1013, 30] on input "Search" at bounding box center [1044, 26] width 148 height 15
click at [62, 12] on div at bounding box center [68, 24] width 136 height 49
click at [70, 31] on img at bounding box center [73, 24] width 82 height 22
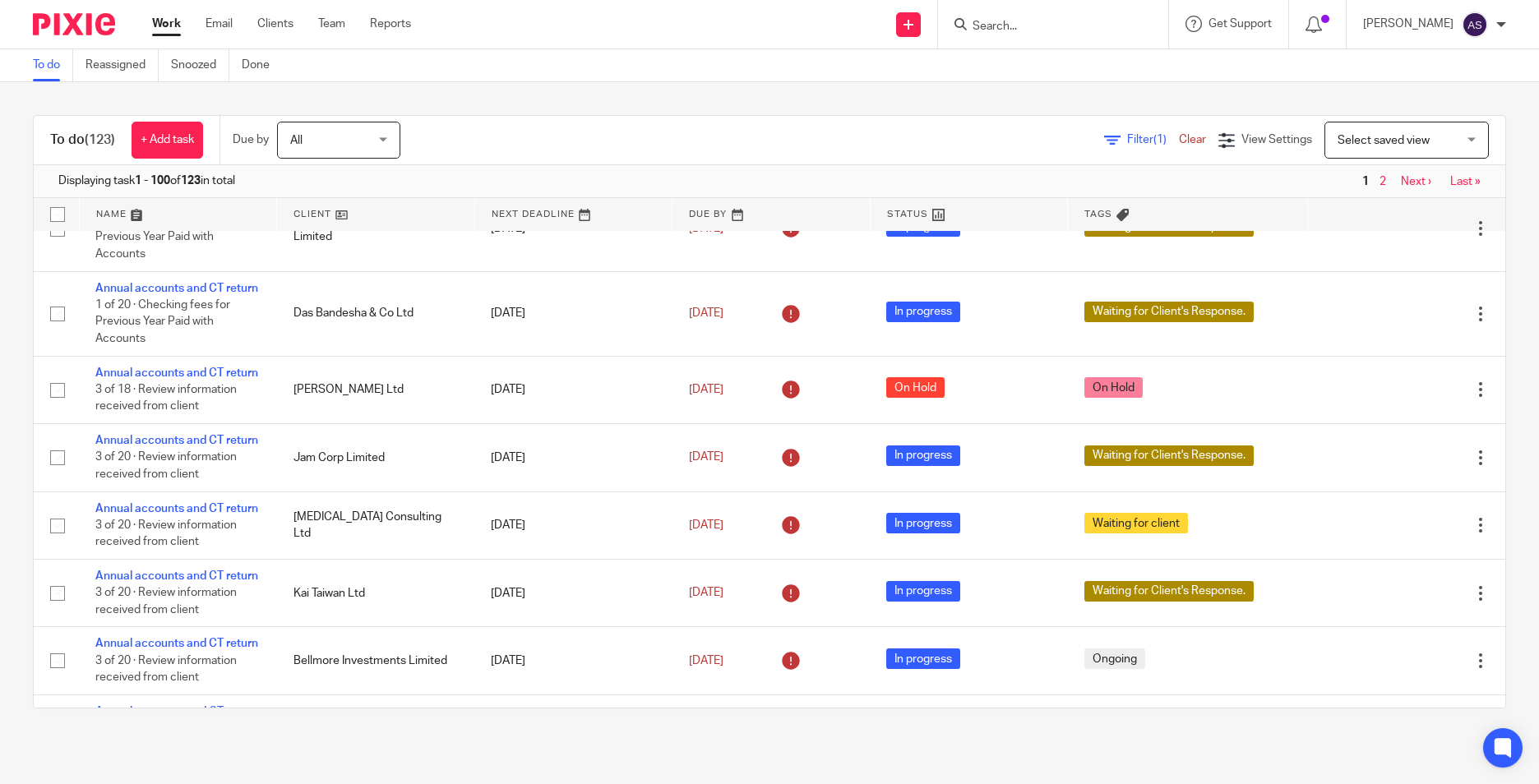
scroll to position [1725, 0]
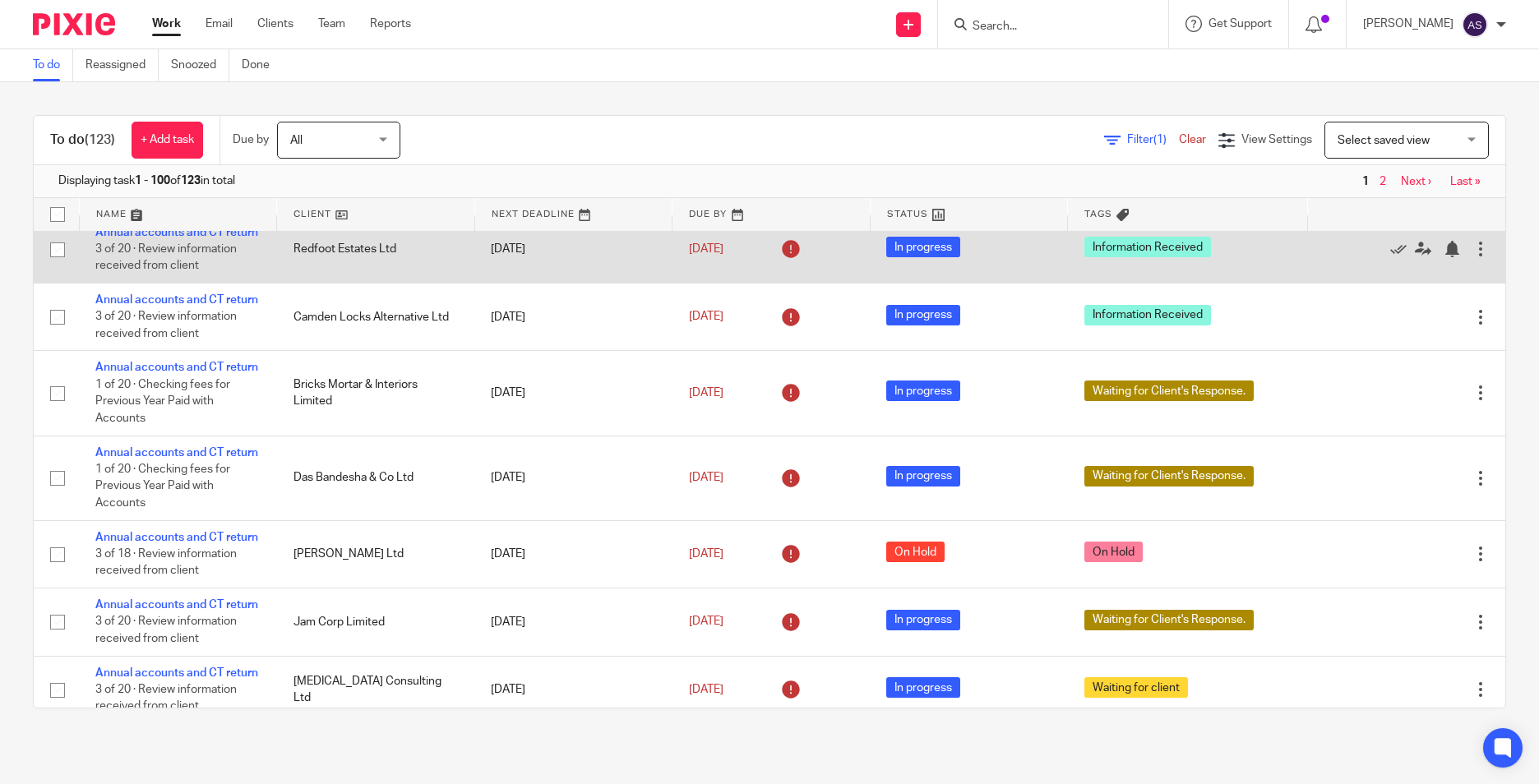
drag, startPoint x: 276, startPoint y: 528, endPoint x: 363, endPoint y: 528, distance: 87.0
click at [363, 283] on td "Redfoot Estates Ltd" at bounding box center [376, 249] width 198 height 67
click at [1415, 257] on icon at bounding box center [1423, 249] width 16 height 16
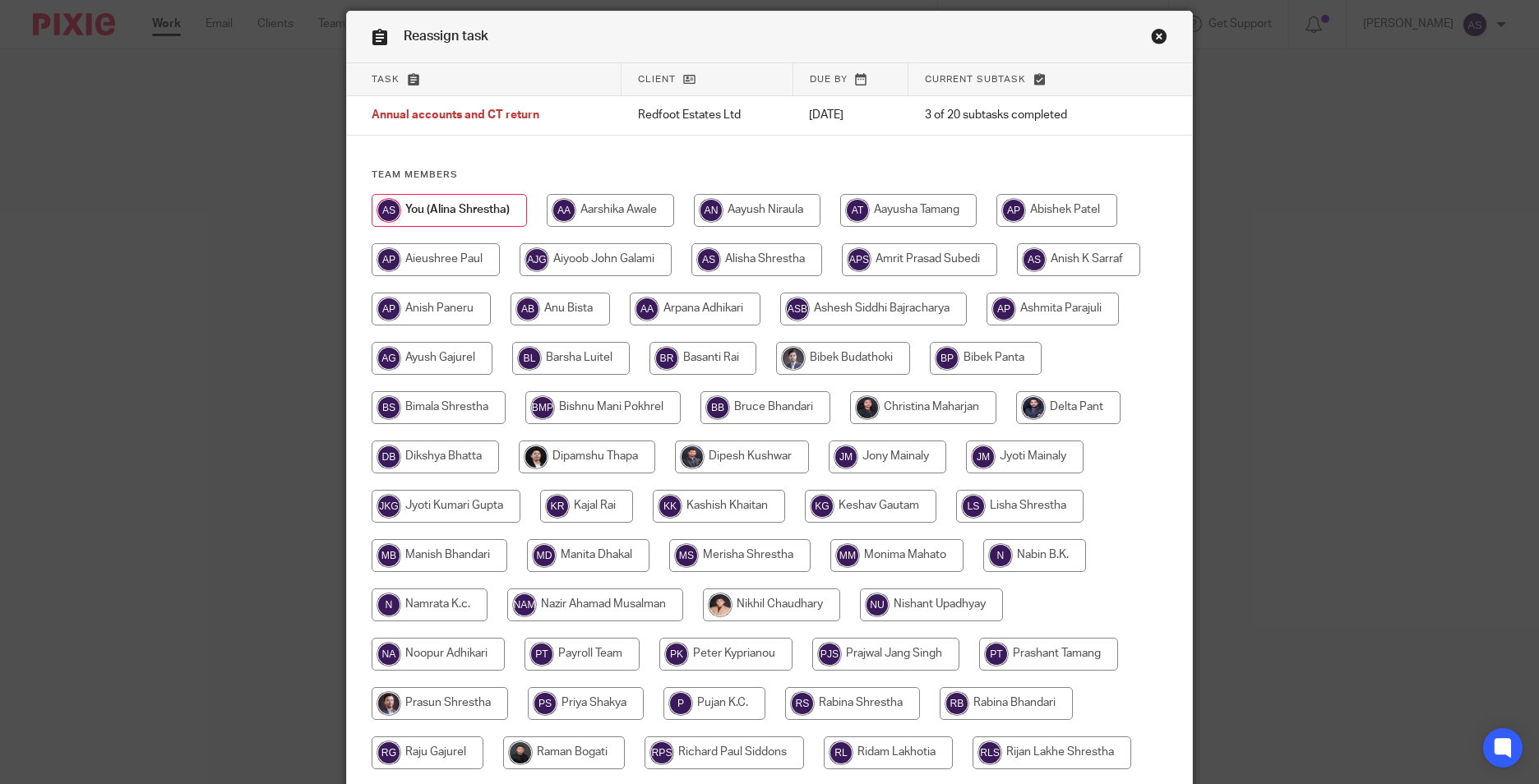
scroll to position [82, 0]
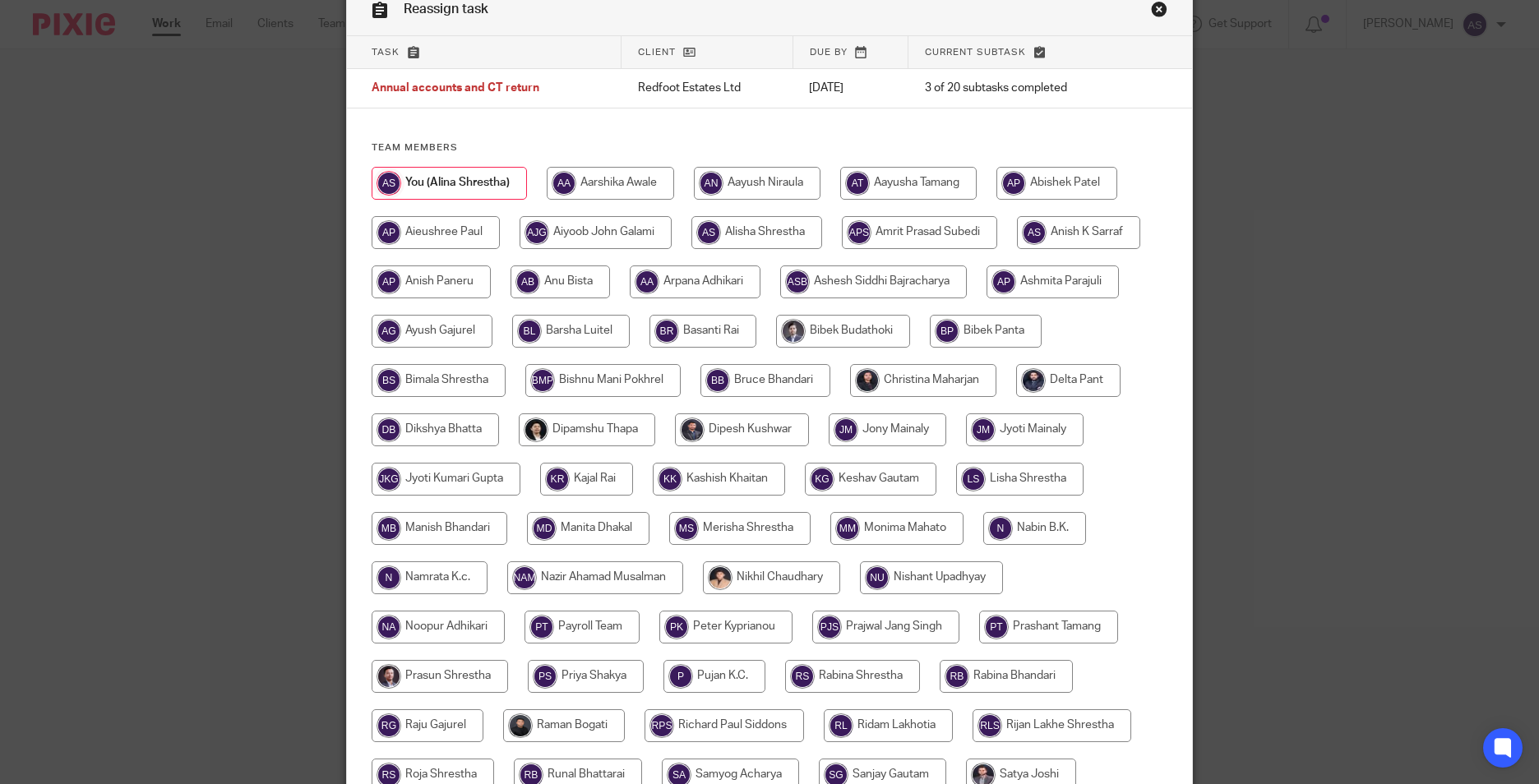
click at [535, 336] on input "radio" at bounding box center [571, 331] width 118 height 32
radio input "true"
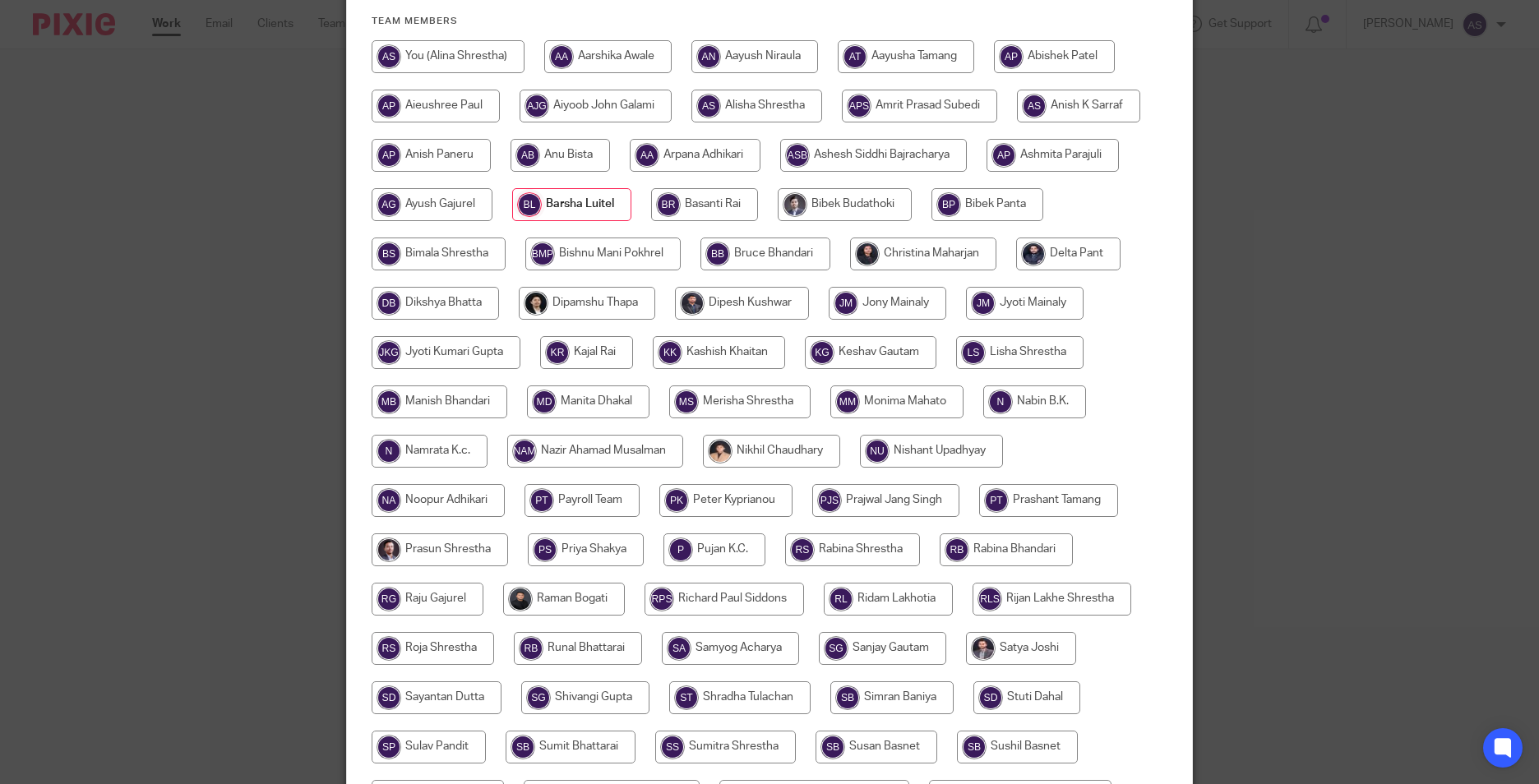
scroll to position [411, 0]
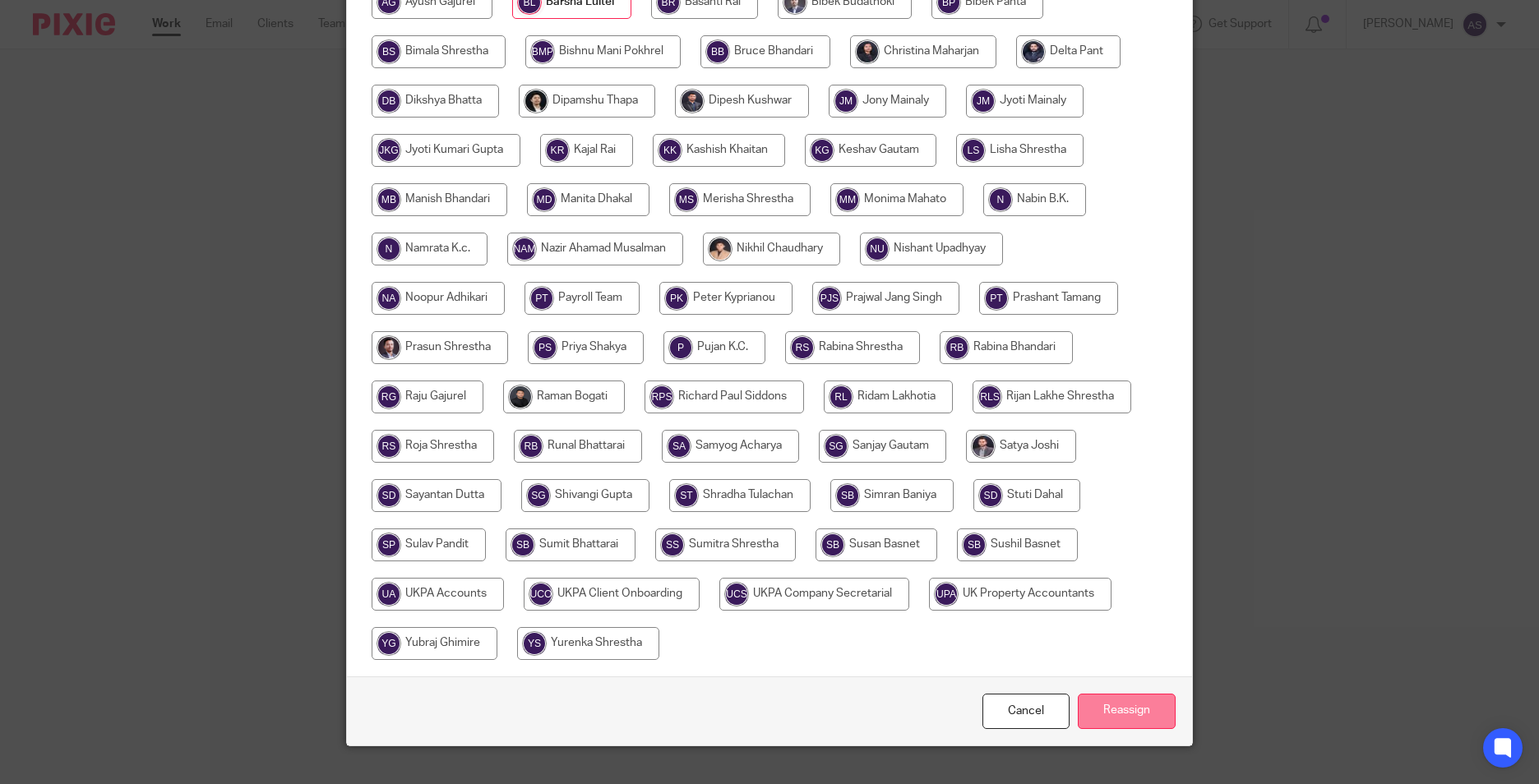
click at [1095, 712] on input "Reassign" at bounding box center [1126, 711] width 97 height 35
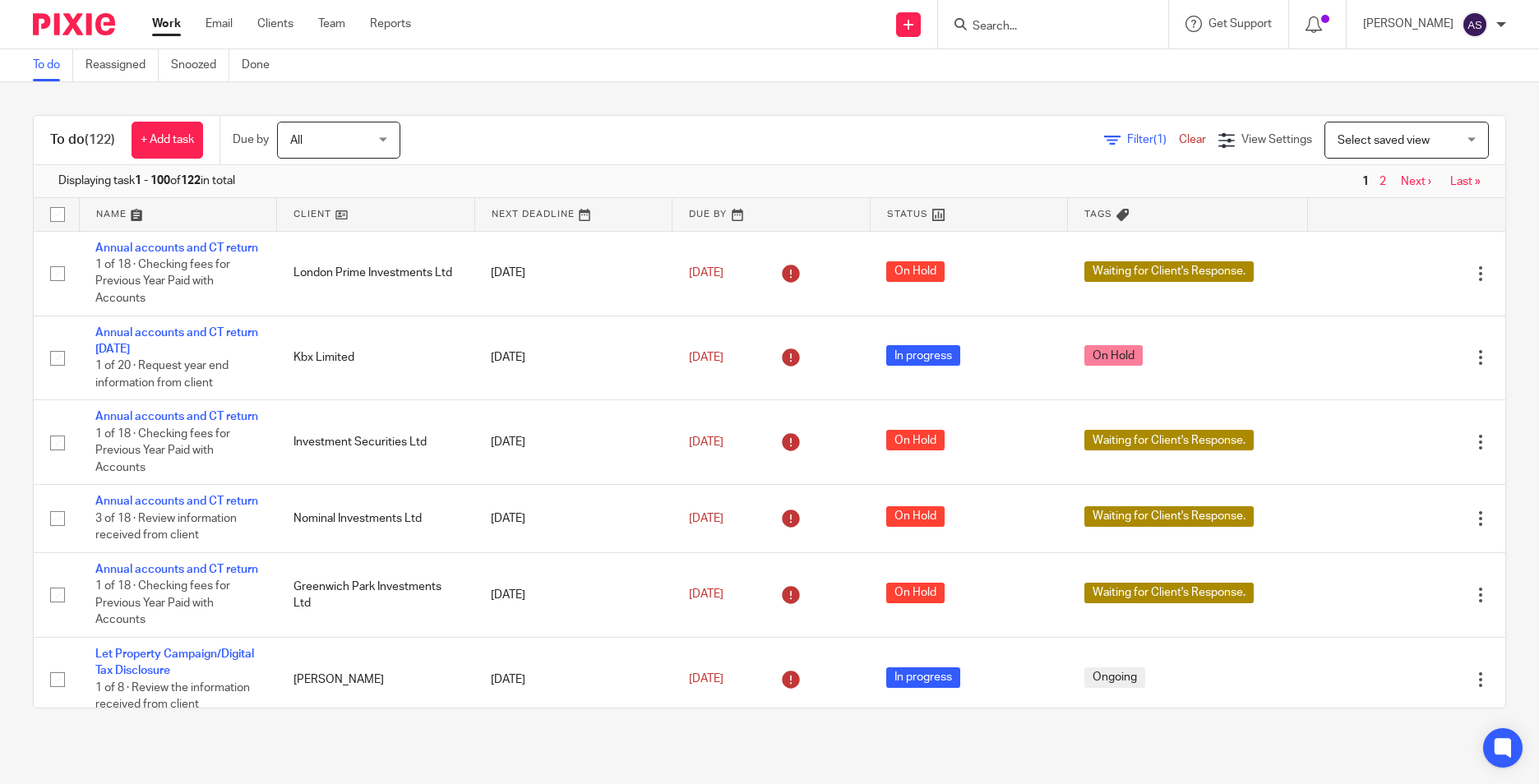
click at [1028, 32] on input "Search" at bounding box center [1044, 26] width 148 height 15
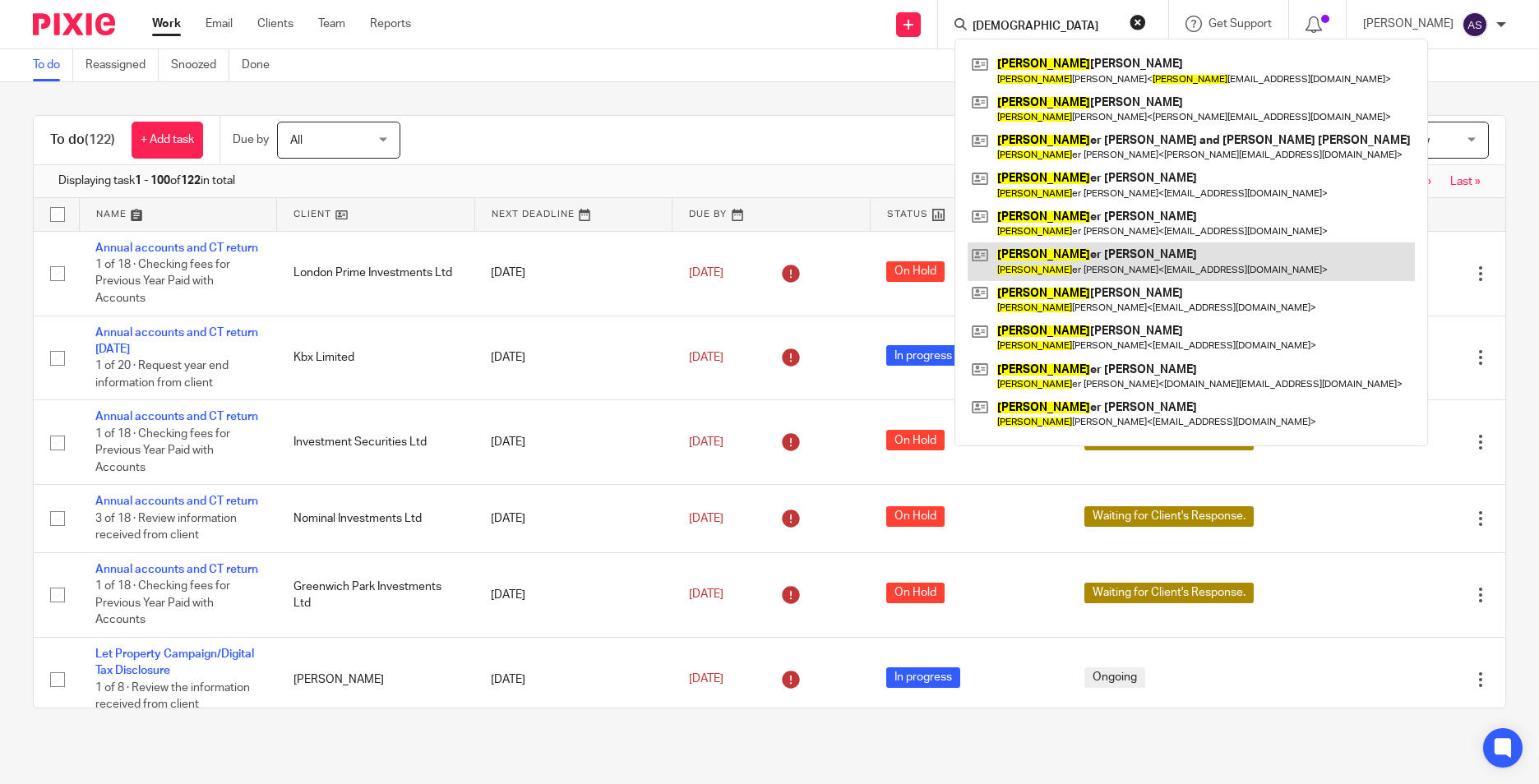
type input "cristoph"
click at [1101, 276] on link at bounding box center [1190, 261] width 447 height 38
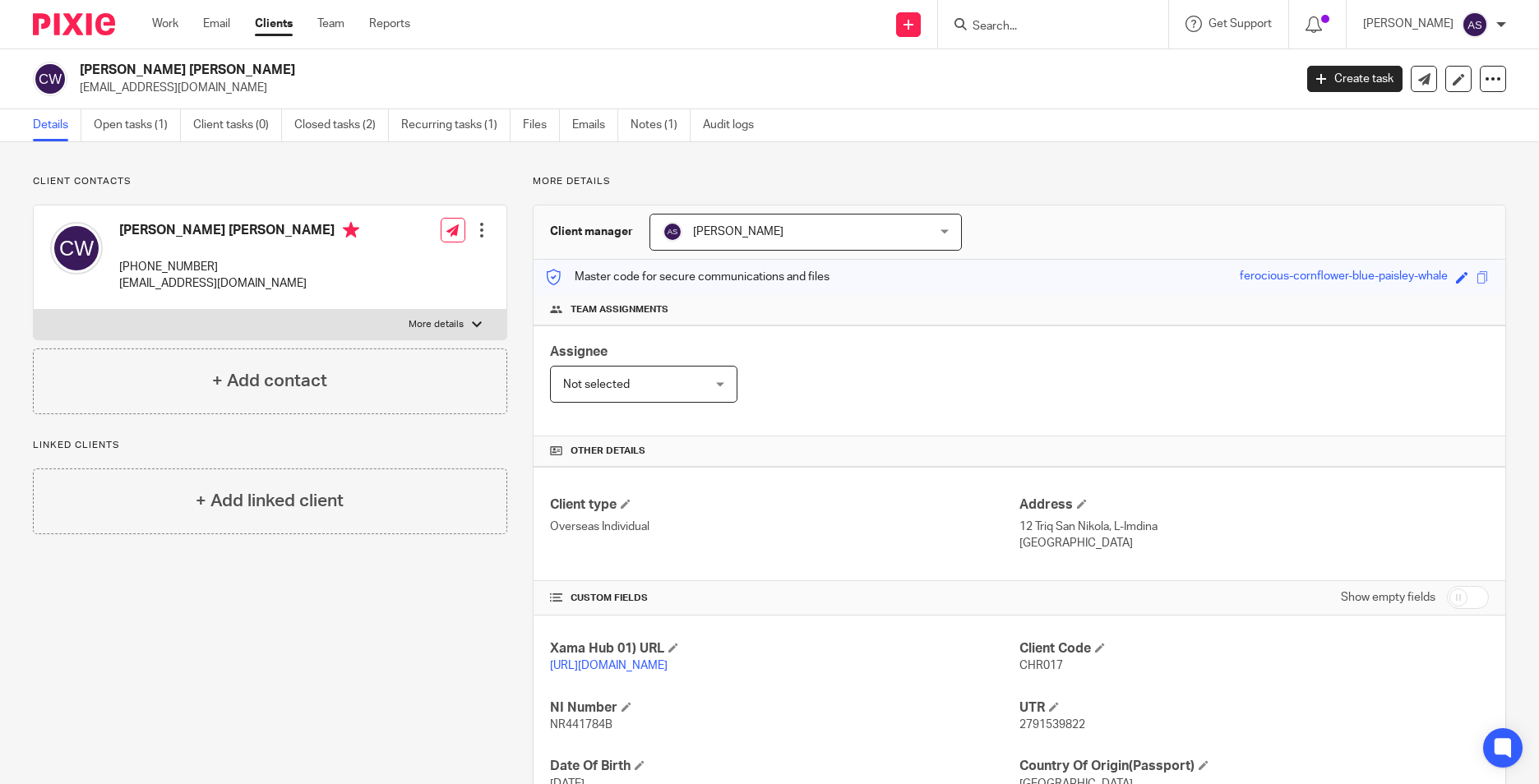
click at [997, 29] on input "Search" at bounding box center [1044, 26] width 148 height 15
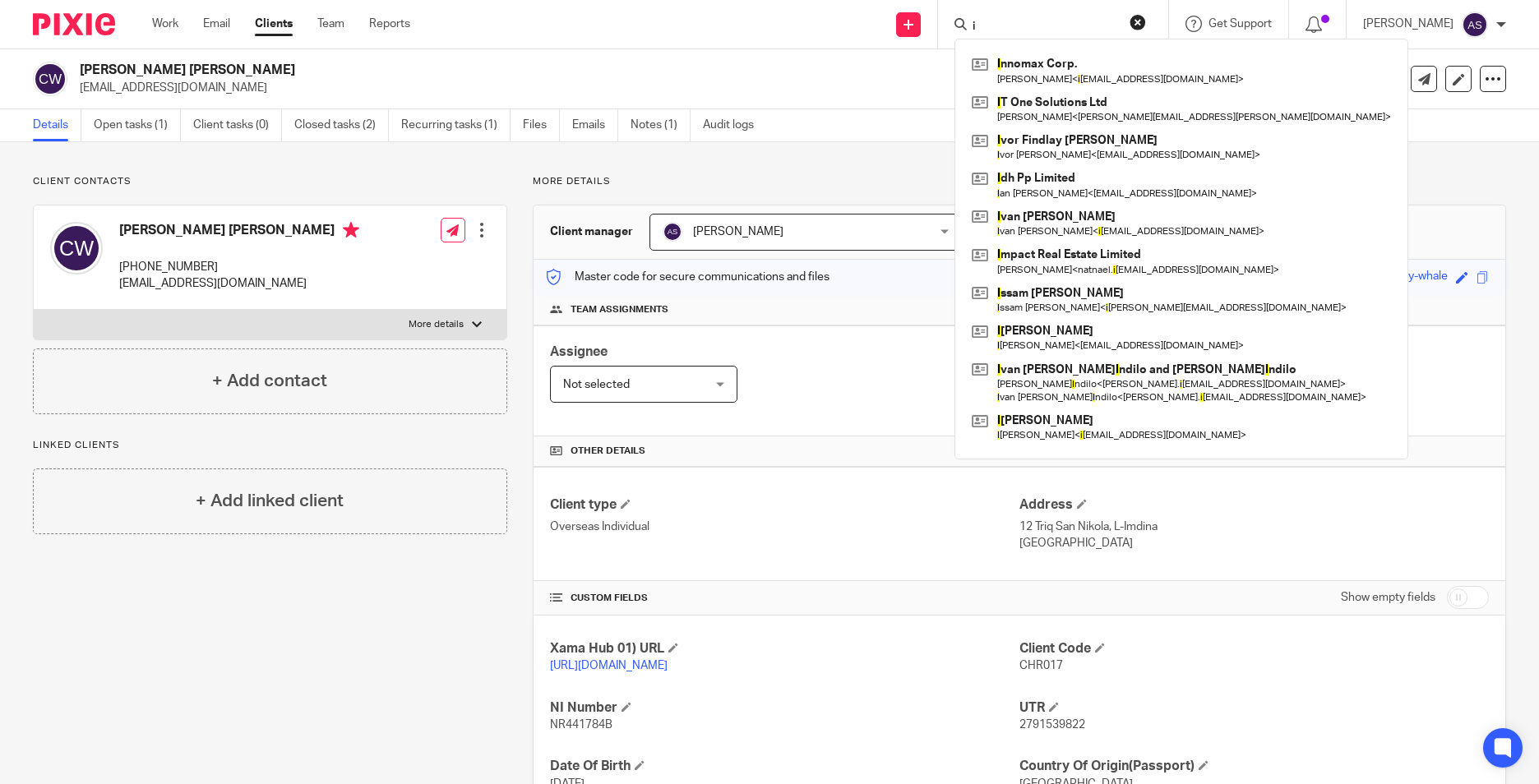
type input "i"
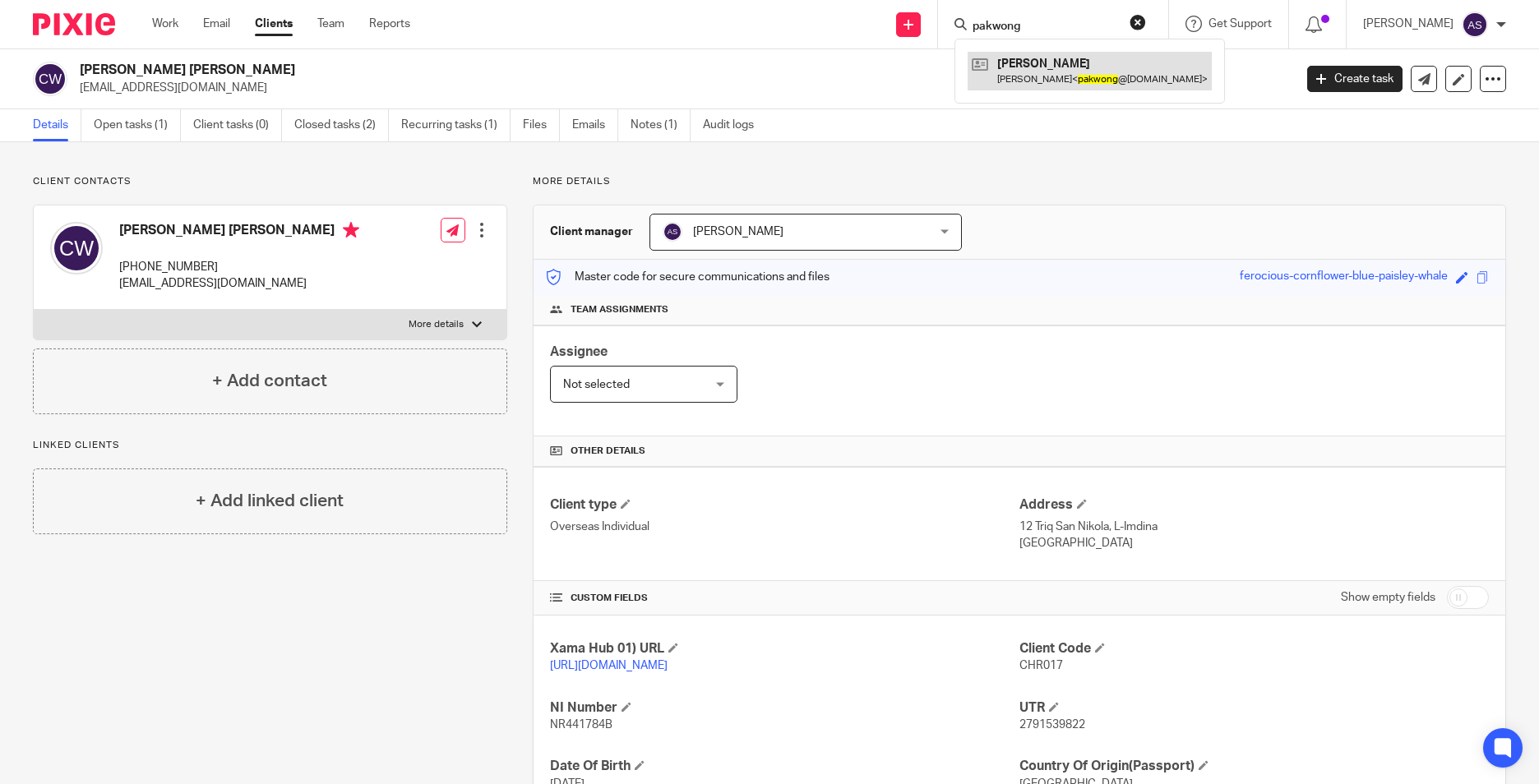
type input "pakwong"
click at [1051, 69] on link at bounding box center [1090, 71] width 244 height 38
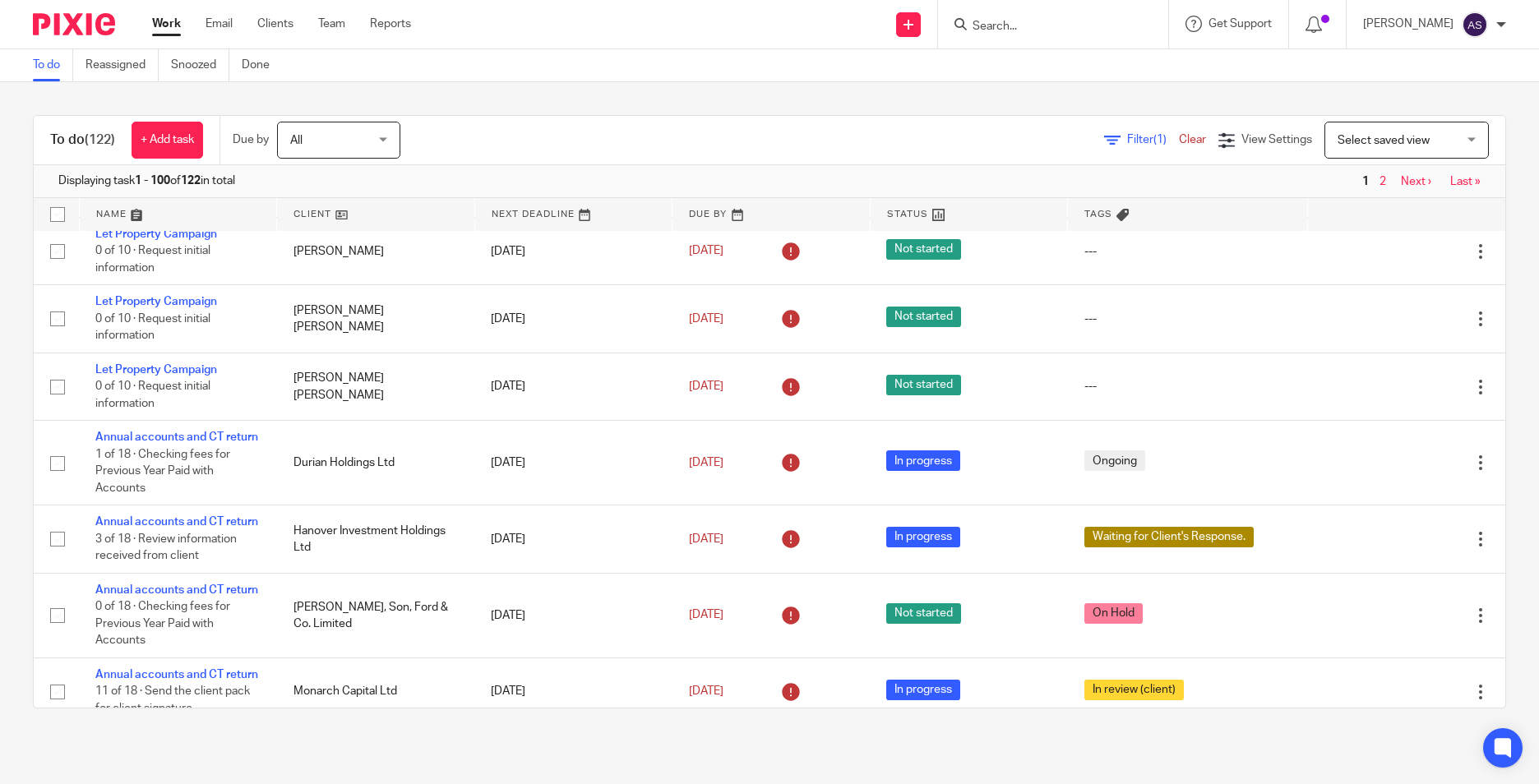
scroll to position [658, 0]
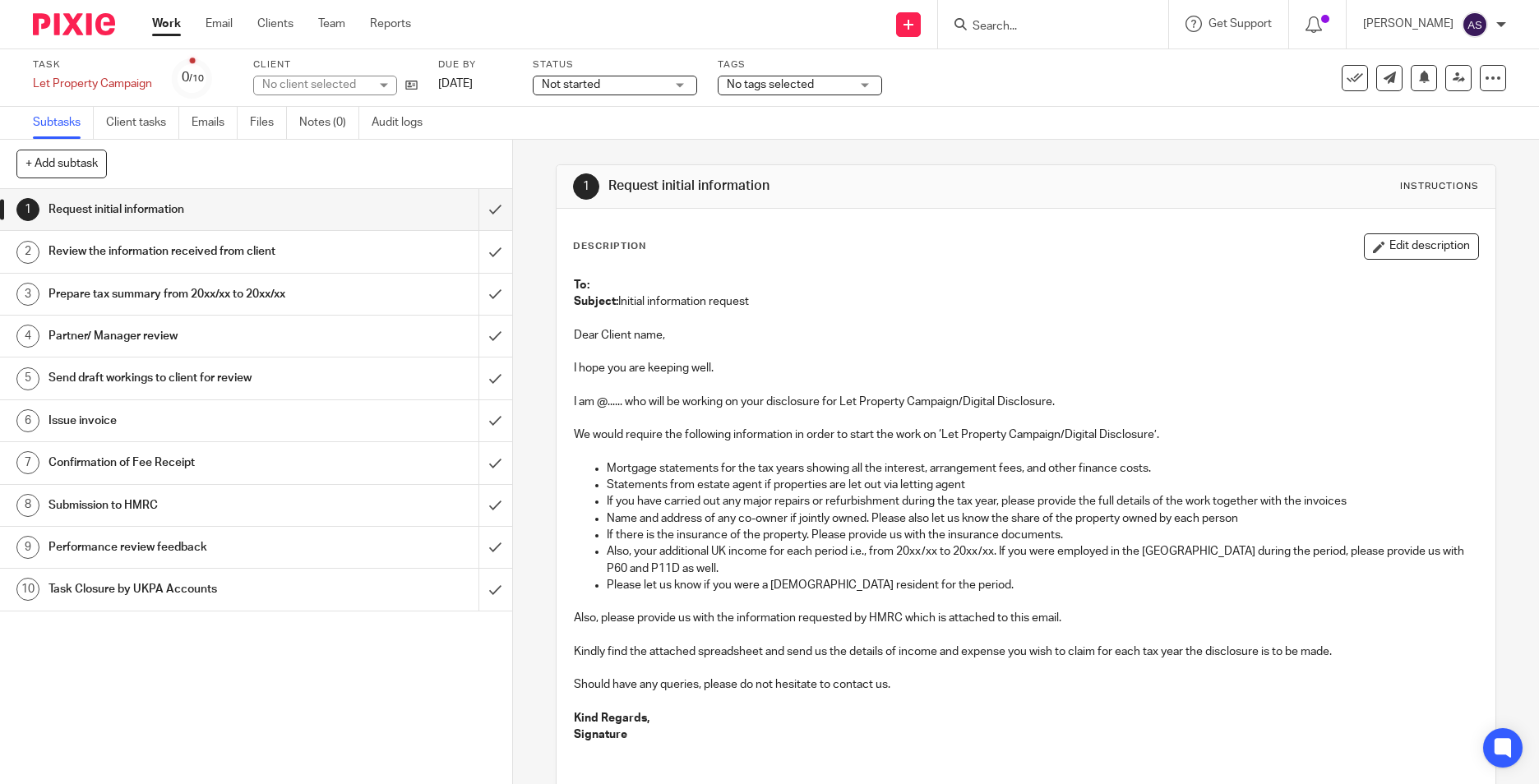
click at [410, 97] on div "Client No client selected" at bounding box center [335, 78] width 164 height 39
click at [413, 95] on div "No client selected" at bounding box center [335, 85] width 164 height 20
click at [414, 91] on icon at bounding box center [411, 85] width 12 height 12
